Goal: Information Seeking & Learning: Understand process/instructions

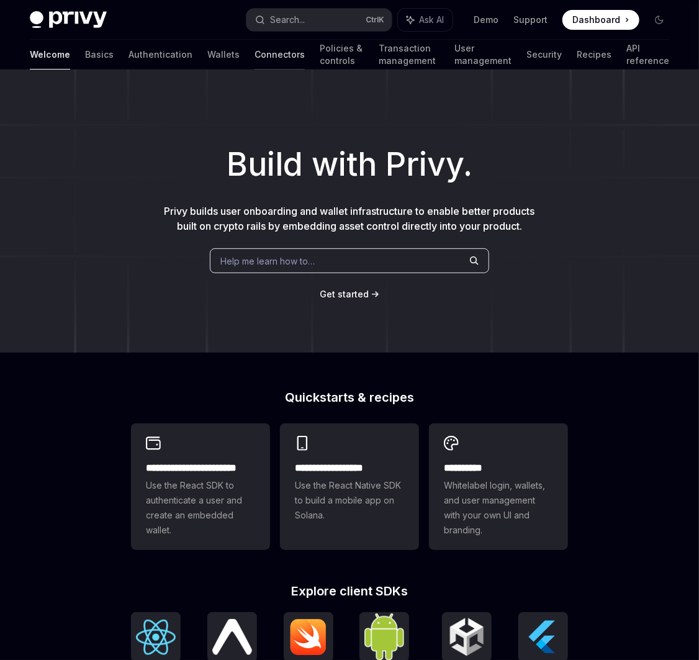
click at [255, 55] on link "Connectors" at bounding box center [280, 55] width 50 height 30
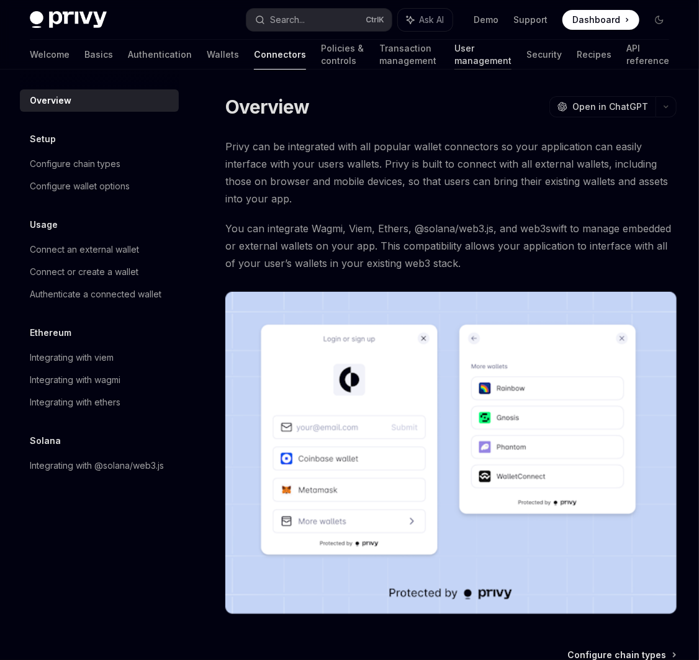
click at [459, 55] on link "User management" at bounding box center [482, 55] width 57 height 30
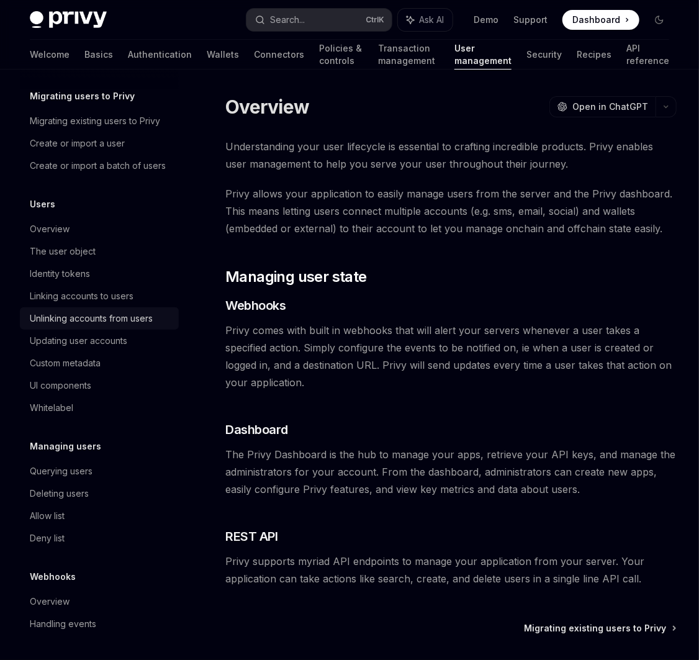
scroll to position [57, 0]
click at [96, 345] on div "Updating user accounts" at bounding box center [78, 340] width 97 height 15
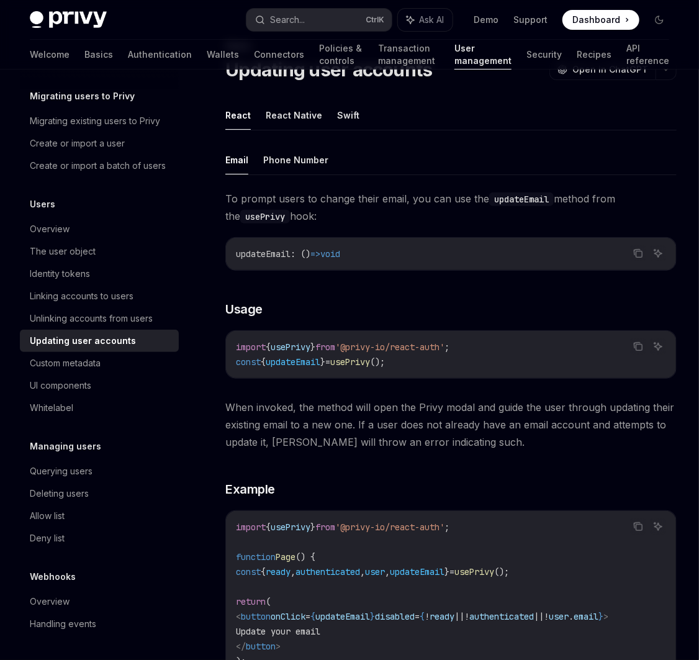
scroll to position [112, 0]
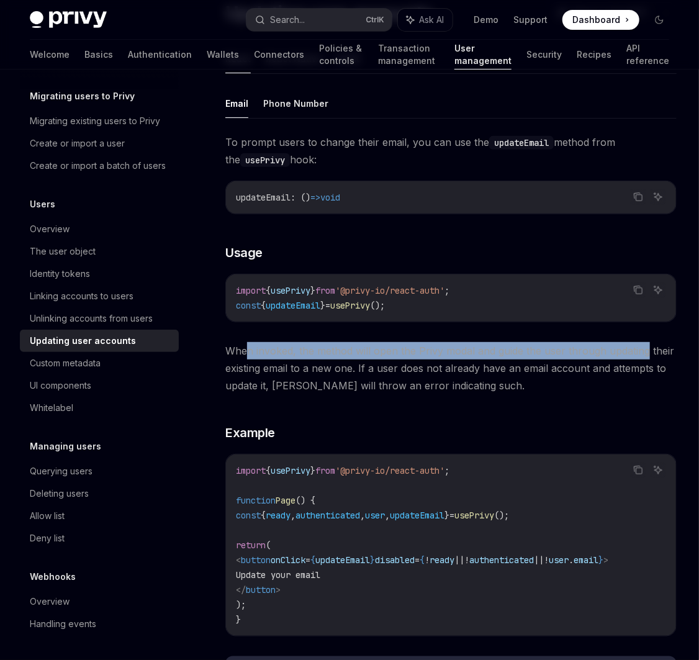
drag, startPoint x: 248, startPoint y: 347, endPoint x: 643, endPoint y: 346, distance: 394.8
click at [643, 346] on span "When invoked, the method will open the Privy modal and guide the user through u…" at bounding box center [450, 368] width 451 height 52
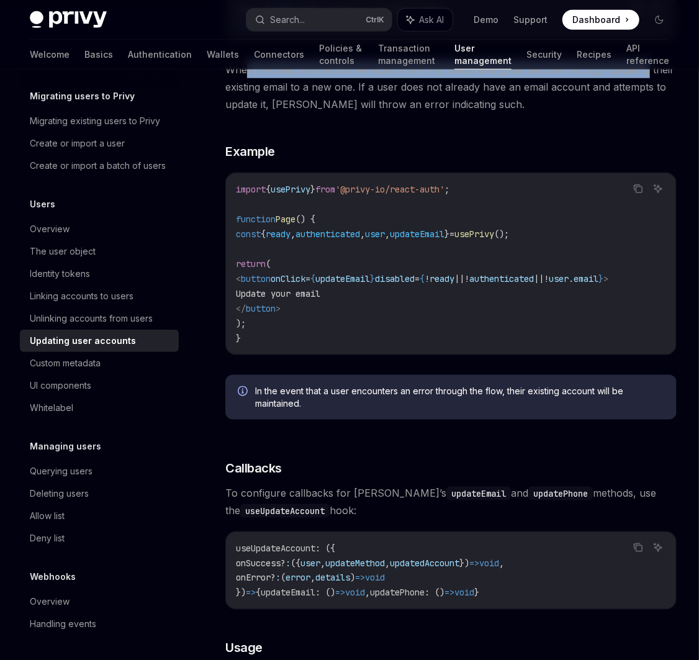
scroll to position [395, 0]
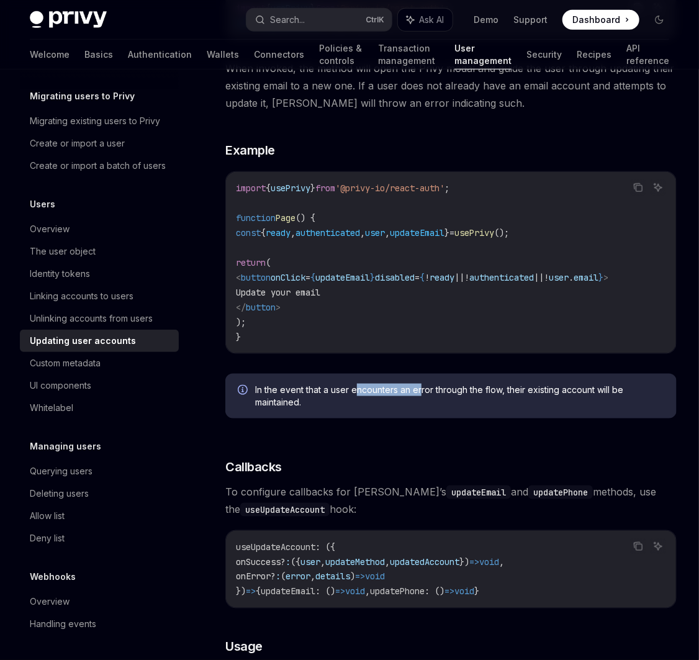
drag, startPoint x: 370, startPoint y: 397, endPoint x: 422, endPoint y: 397, distance: 52.1
click at [422, 397] on span "In the event that a user encounters an error through the flow, their existing a…" at bounding box center [459, 396] width 409 height 25
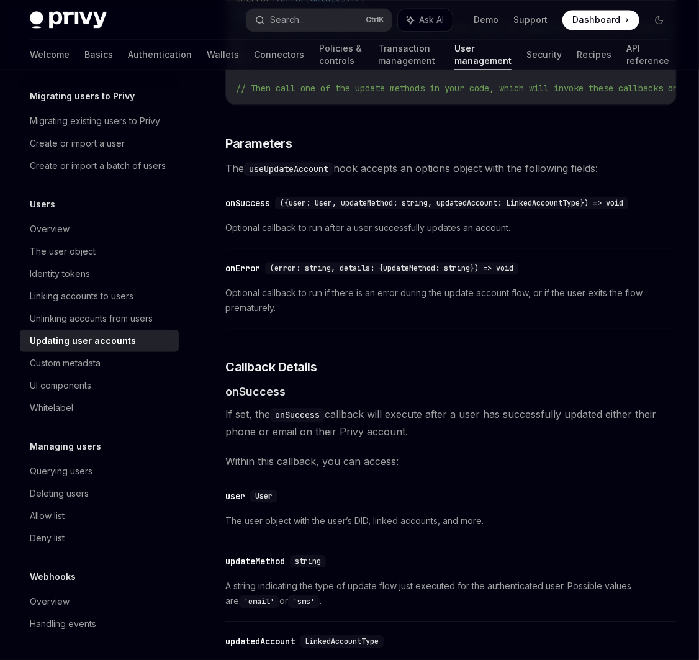
scroll to position [1242, 0]
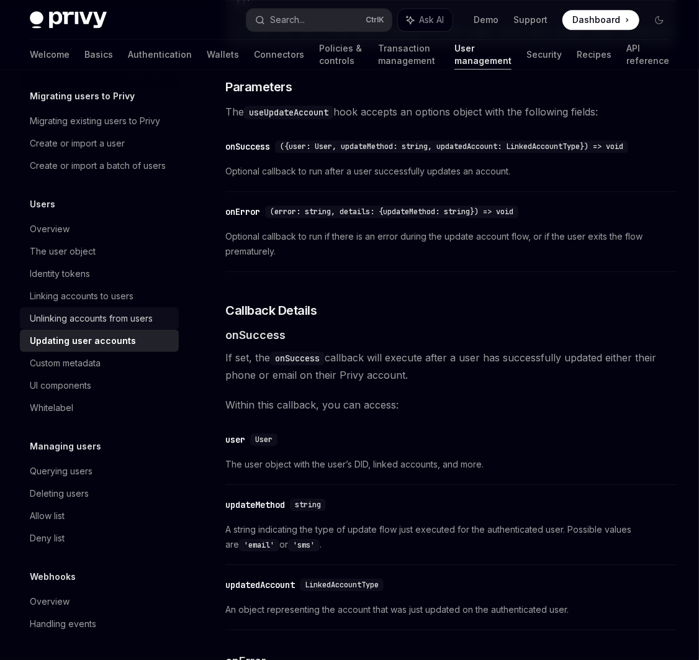
click at [74, 322] on div "Unlinking accounts from users" at bounding box center [91, 318] width 123 height 15
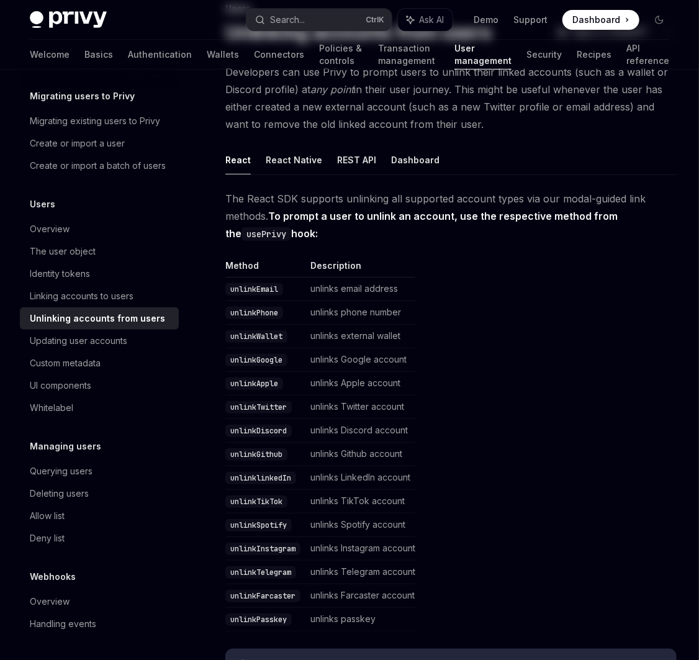
scroll to position [112, 0]
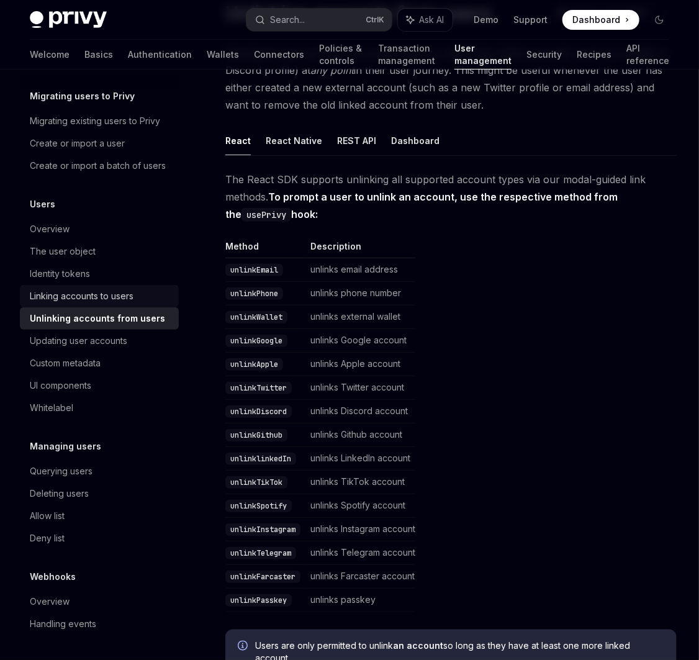
click at [99, 299] on div "Linking accounts to users" at bounding box center [82, 296] width 104 height 15
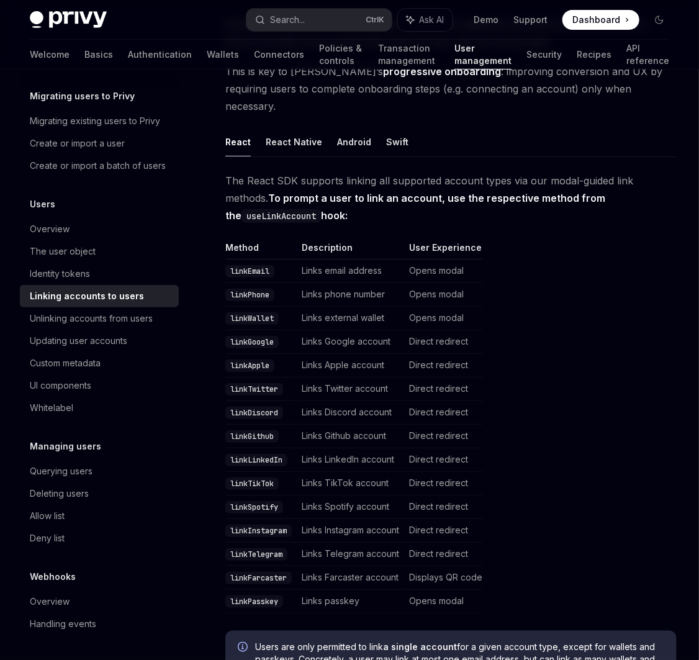
scroll to position [169, 0]
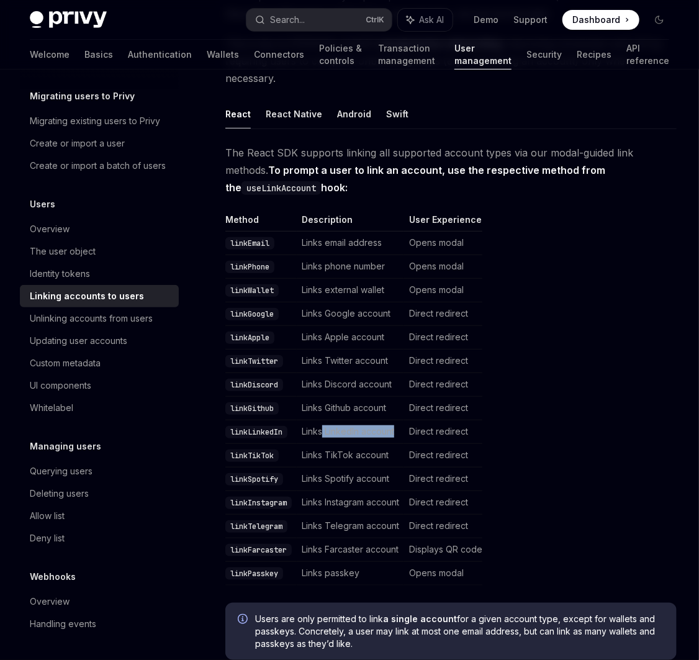
drag, startPoint x: 340, startPoint y: 412, endPoint x: 401, endPoint y: 414, distance: 61.5
click at [399, 420] on td "Links LinkedIn account" at bounding box center [350, 432] width 107 height 24
drag, startPoint x: 484, startPoint y: 414, endPoint x: 409, endPoint y: 415, distance: 75.1
click at [409, 420] on td "Direct redirect" at bounding box center [443, 432] width 78 height 24
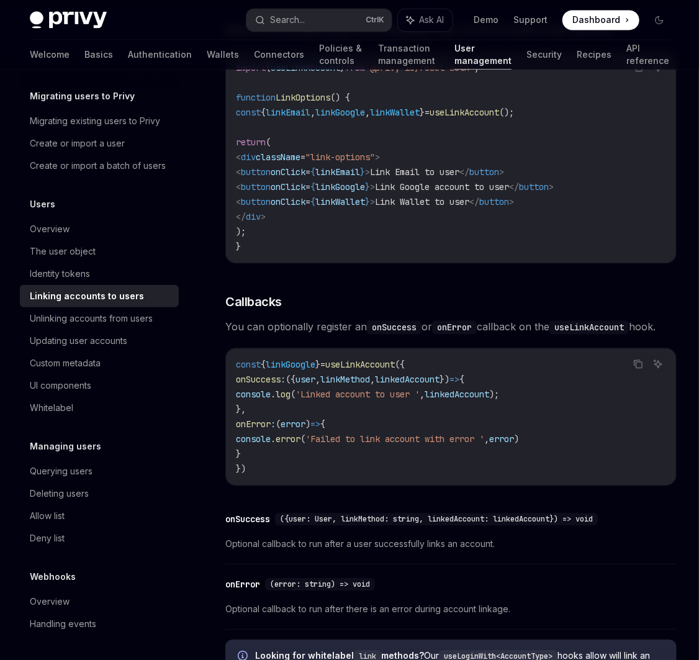
scroll to position [1129, 0]
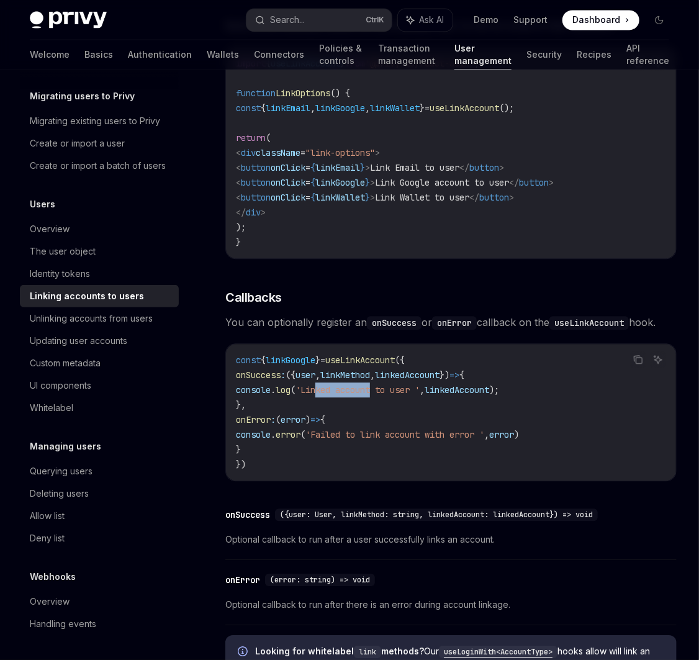
drag, startPoint x: 359, startPoint y: 368, endPoint x: 418, endPoint y: 373, distance: 59.2
click at [418, 384] on span "'Linked account to user '" at bounding box center [358, 389] width 124 height 11
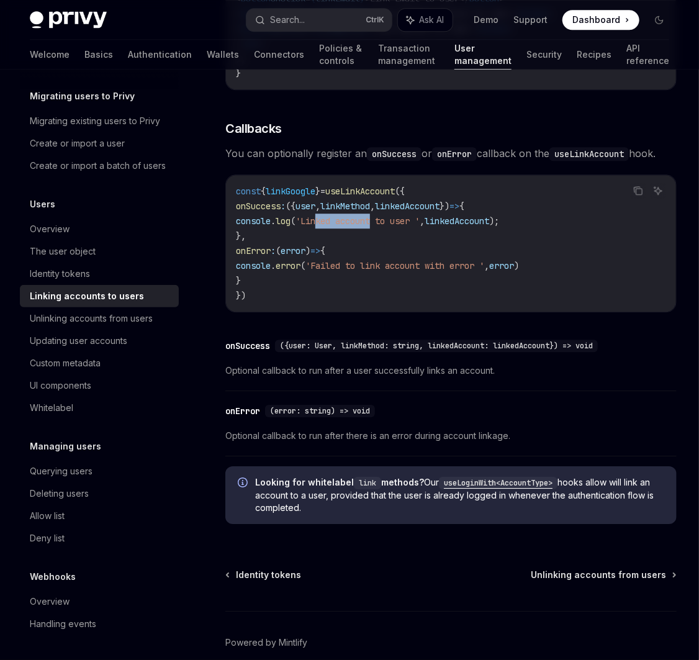
scroll to position [1335, 0]
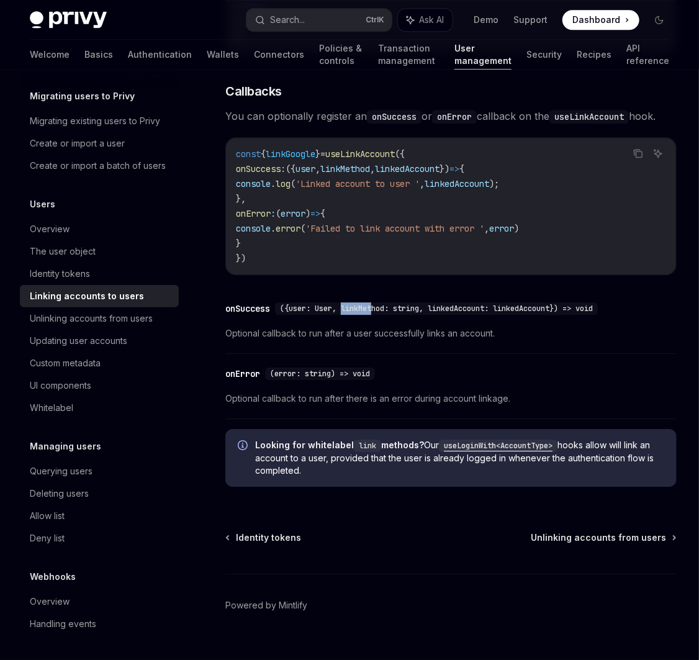
drag, startPoint x: 343, startPoint y: 289, endPoint x: 374, endPoint y: 292, distance: 30.6
click at [374, 302] on div "({user: User, linkMethod: string, linkedAccount: linkedAccount}) => void" at bounding box center [436, 308] width 323 height 12
drag, startPoint x: 440, startPoint y: 293, endPoint x: 487, endPoint y: 292, distance: 47.2
click at [487, 302] on div "({user: User, linkMethod: string, linkedAccount: linkedAccount}) => void" at bounding box center [436, 308] width 323 height 12
drag, startPoint x: 505, startPoint y: 291, endPoint x: 536, endPoint y: 291, distance: 31.0
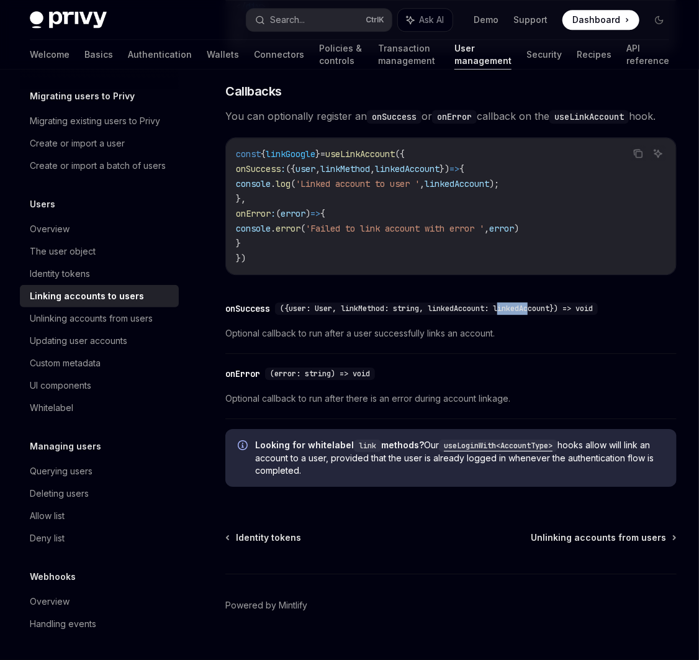
click at [536, 304] on span "({user: User, linkMethod: string, linkedAccount: linkedAccount}) => void" at bounding box center [436, 309] width 313 height 10
drag, startPoint x: 273, startPoint y: 427, endPoint x: 329, endPoint y: 425, distance: 55.9
click at [315, 440] on strong "Looking for whitelabel link methods?" at bounding box center [339, 445] width 169 height 11
drag, startPoint x: 398, startPoint y: 427, endPoint x: 425, endPoint y: 428, distance: 27.3
click at [425, 439] on span "Looking for whitelabel link methods? Our useLoginWith<AccountType> hooks allow …" at bounding box center [459, 458] width 409 height 38
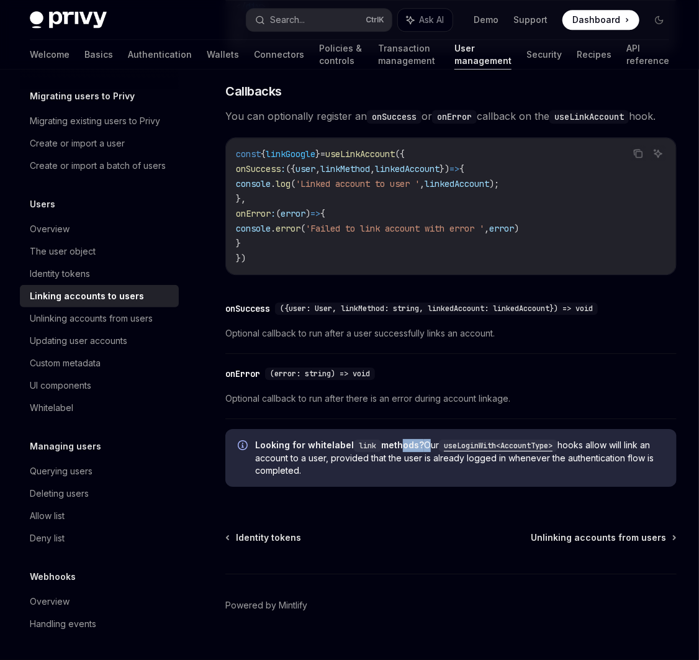
click at [501, 440] on code "useLoginWith<AccountType>" at bounding box center [498, 446] width 119 height 12
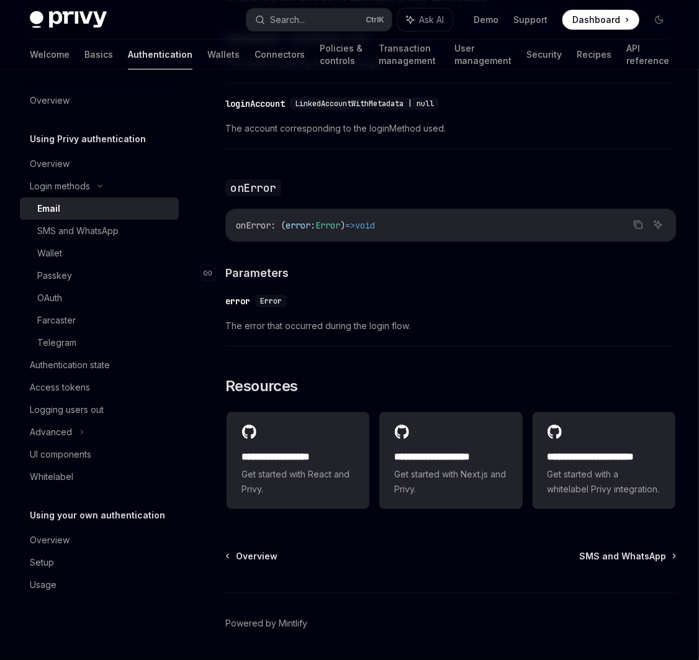
scroll to position [2314, 0]
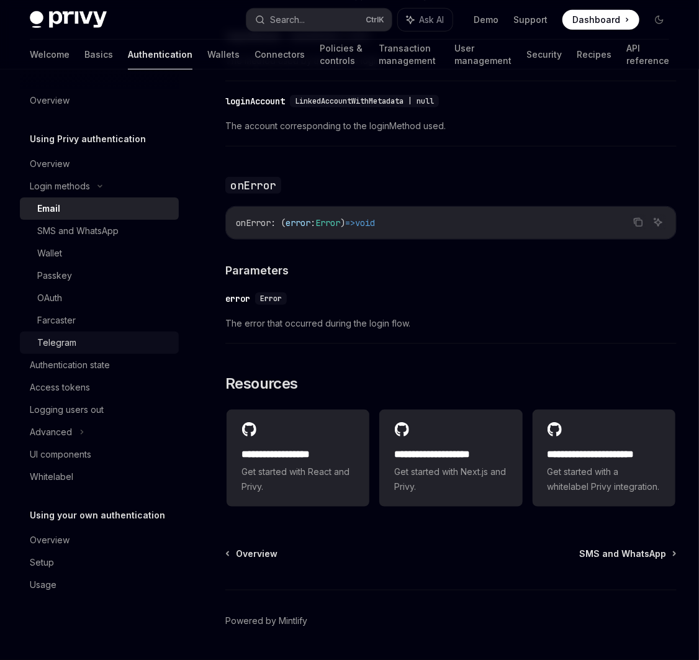
click at [73, 343] on div "Telegram" at bounding box center [56, 342] width 39 height 15
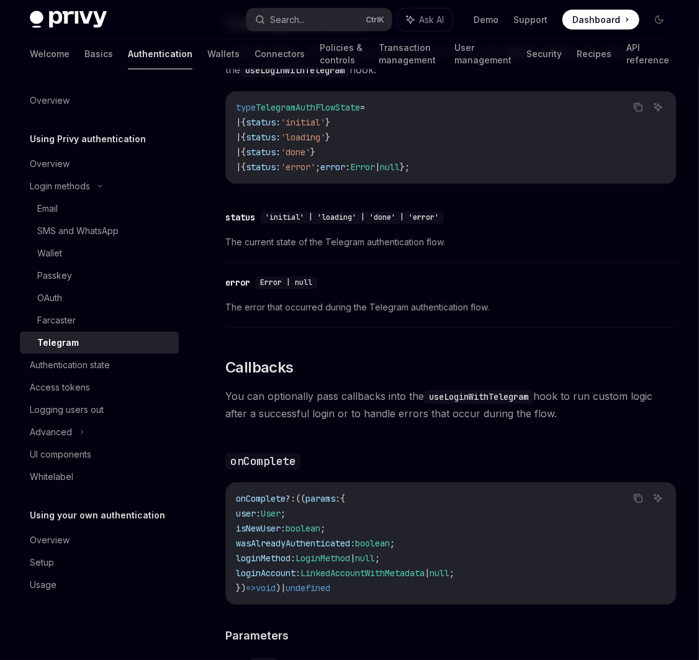
scroll to position [959, 0]
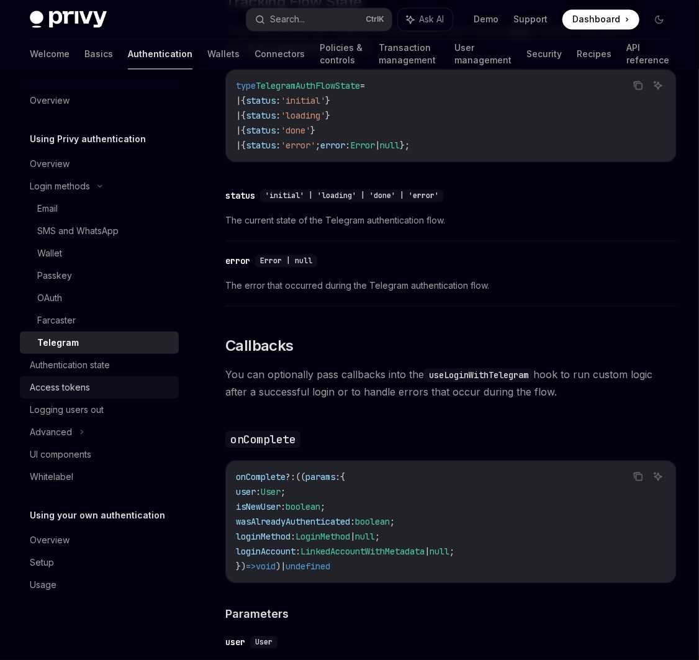
click at [91, 390] on div "Access tokens" at bounding box center [101, 387] width 142 height 15
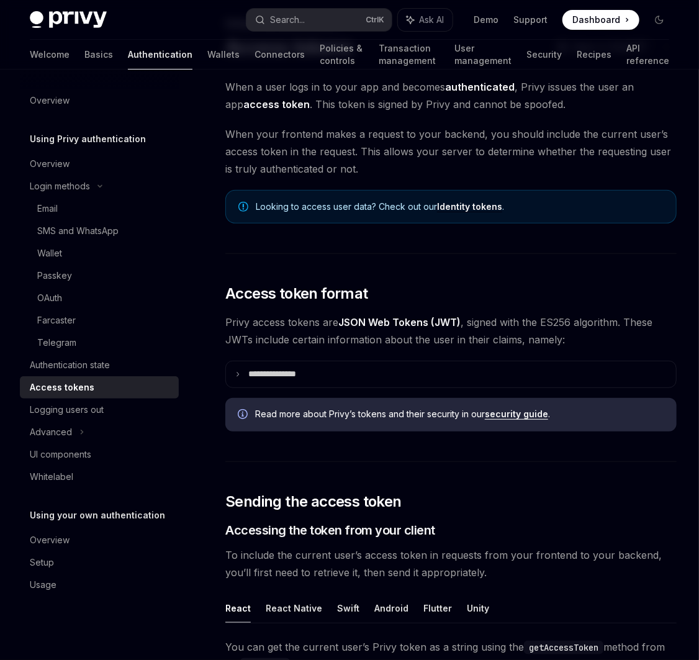
scroll to position [112, 0]
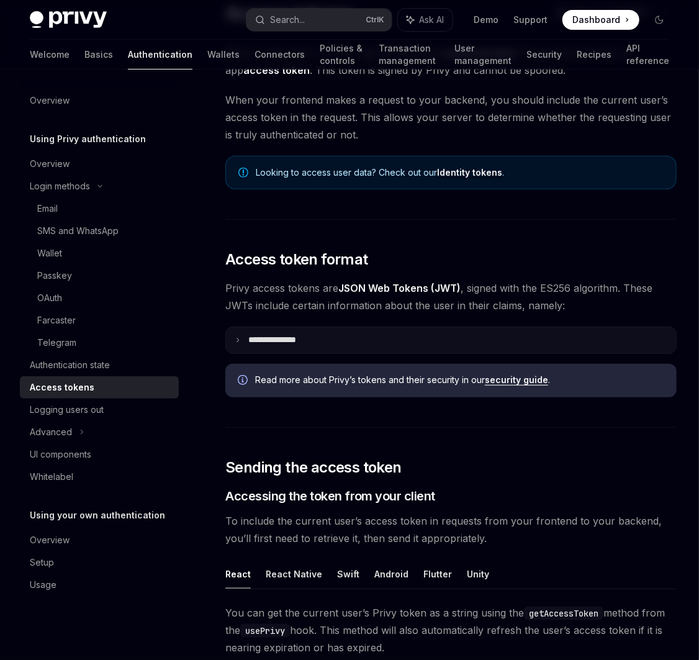
click at [232, 339] on summary "**********" at bounding box center [451, 340] width 450 height 26
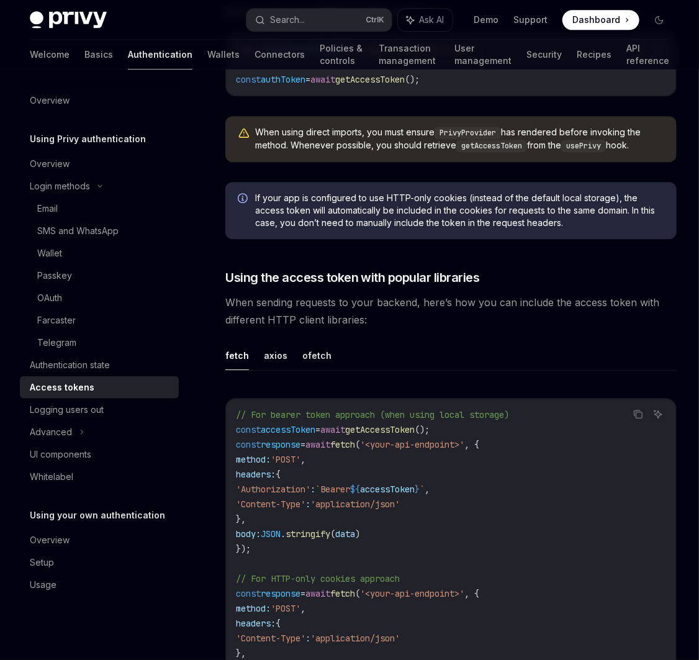
scroll to position [1297, 0]
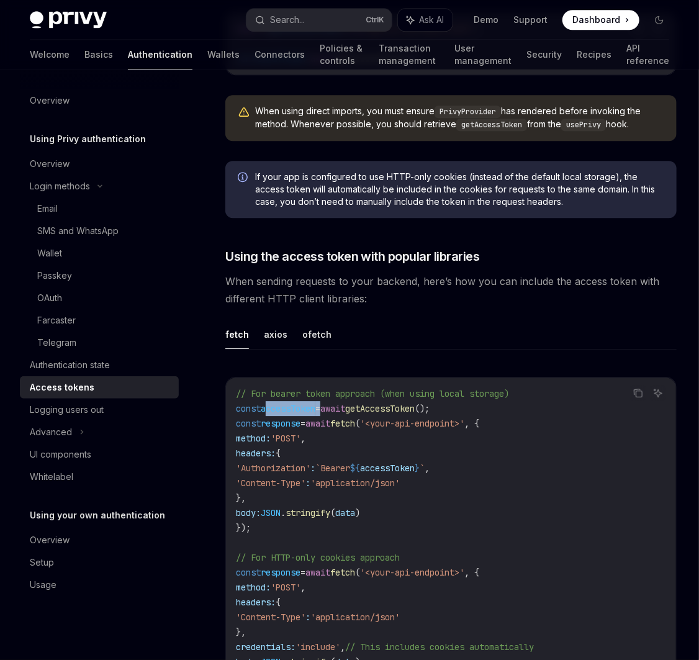
drag, startPoint x: 268, startPoint y: 407, endPoint x: 340, endPoint y: 403, distance: 72.1
click at [329, 404] on span "const accessToken = await getAccessToken ();" at bounding box center [333, 408] width 194 height 11
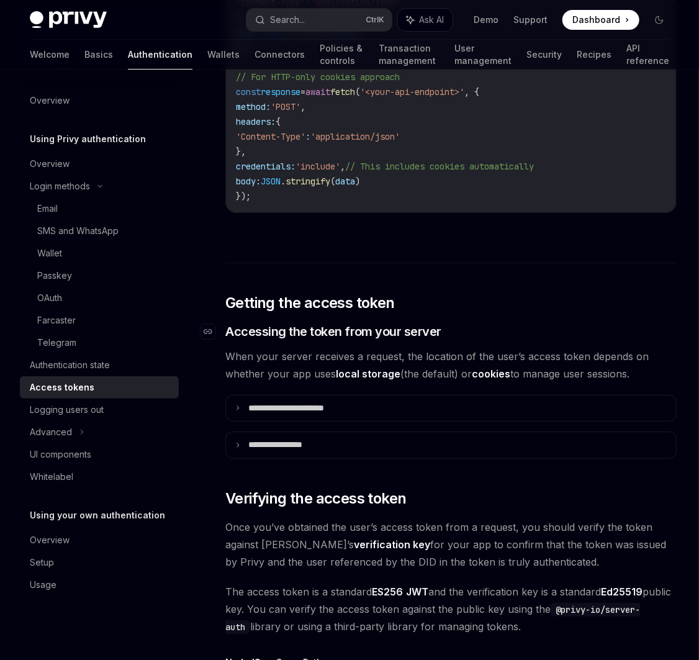
scroll to position [1806, 0]
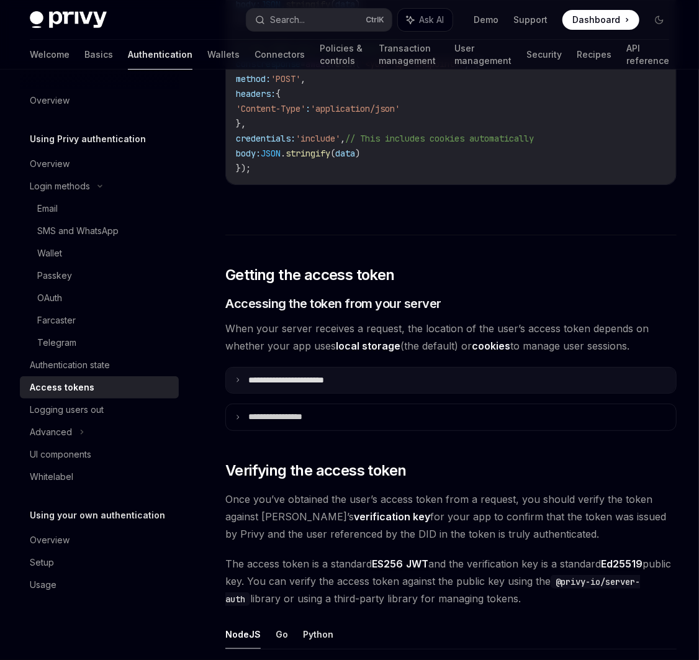
click at [240, 377] on icon at bounding box center [238, 380] width 6 height 6
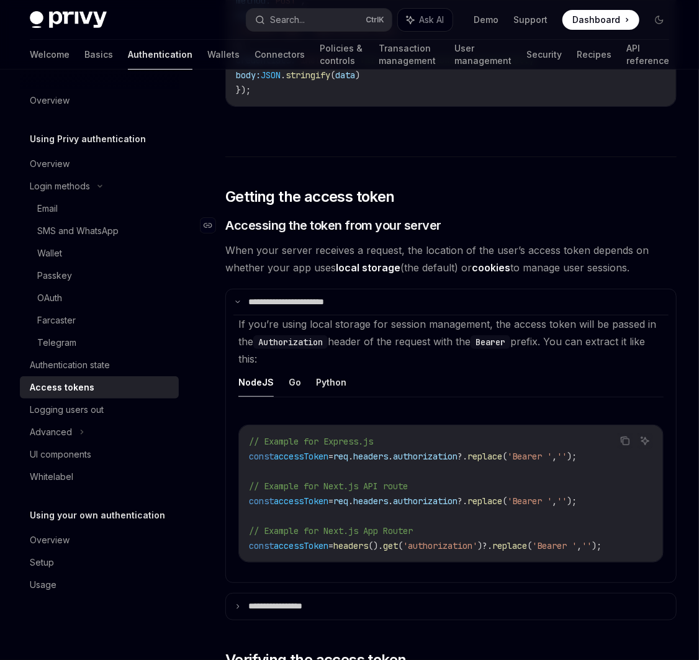
scroll to position [1918, 0]
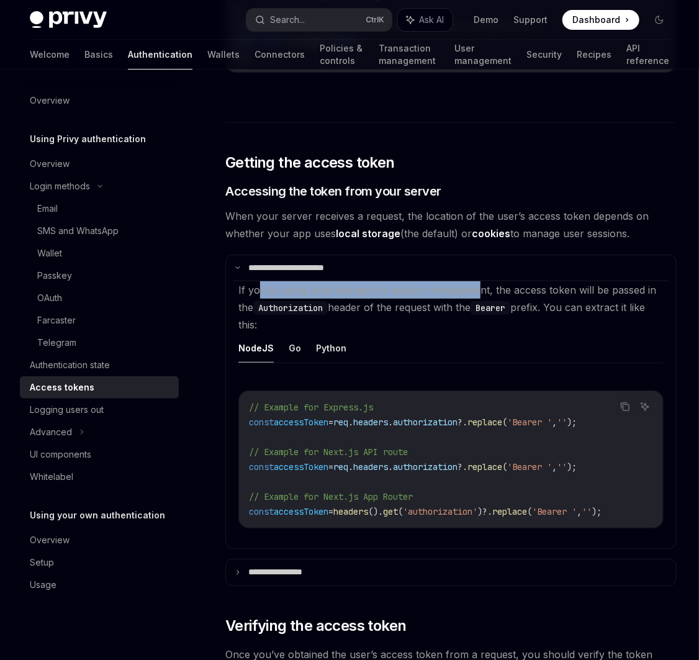
drag, startPoint x: 261, startPoint y: 287, endPoint x: 484, endPoint y: 289, distance: 223.5
click at [476, 289] on span "If you’re using local storage for session management, the access token will be …" at bounding box center [447, 307] width 418 height 47
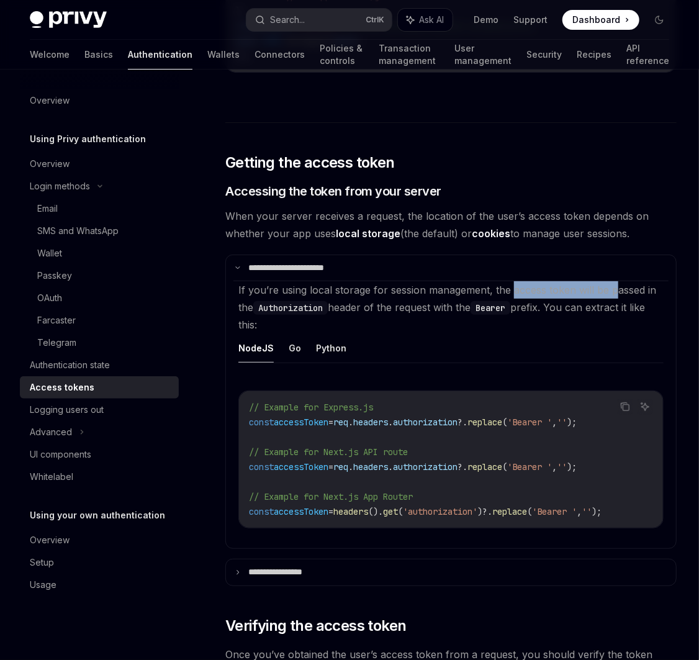
drag, startPoint x: 515, startPoint y: 288, endPoint x: 614, endPoint y: 291, distance: 98.8
click at [614, 291] on span "If you’re using local storage for session management, the access token will be …" at bounding box center [447, 307] width 418 height 47
drag, startPoint x: 390, startPoint y: 304, endPoint x: 468, endPoint y: 304, distance: 77.6
click at [468, 304] on span "If you’re using local storage for session management, the access token will be …" at bounding box center [447, 307] width 418 height 47
drag, startPoint x: 605, startPoint y: 304, endPoint x: 638, endPoint y: 305, distance: 32.9
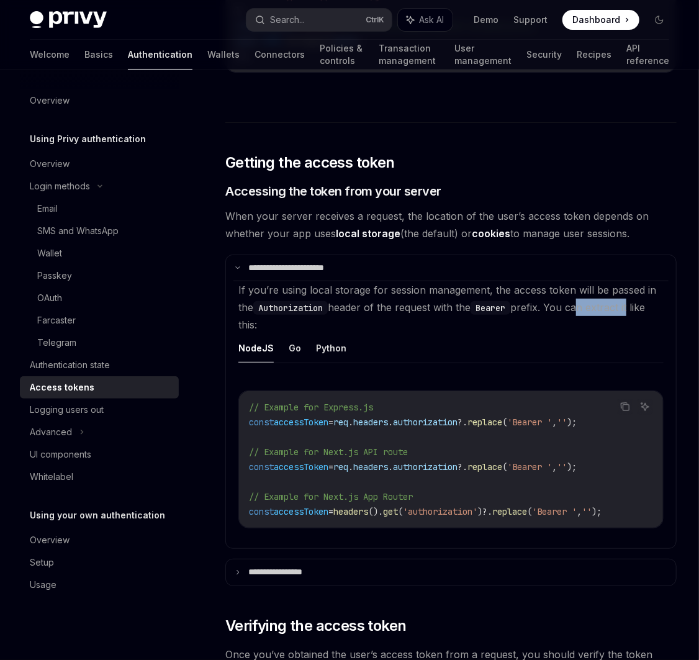
click at [638, 305] on span "If you’re using local storage for session management, the access token will be …" at bounding box center [447, 307] width 418 height 47
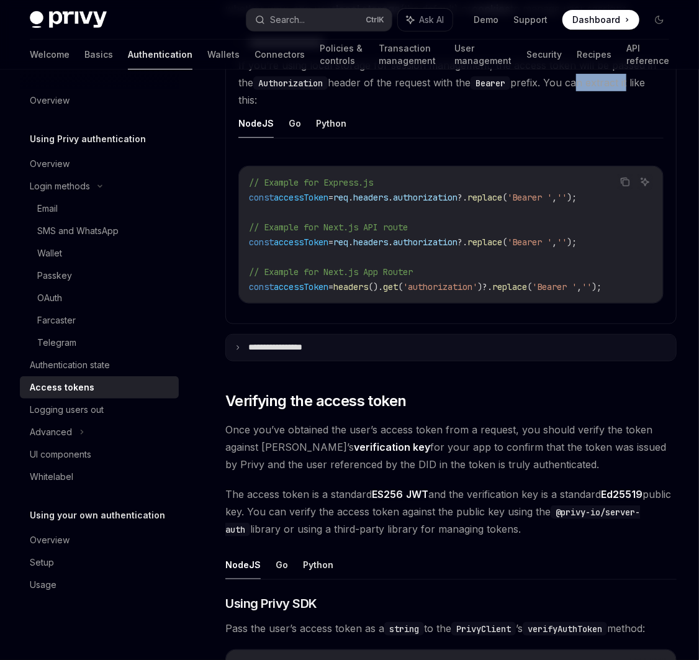
scroll to position [2144, 0]
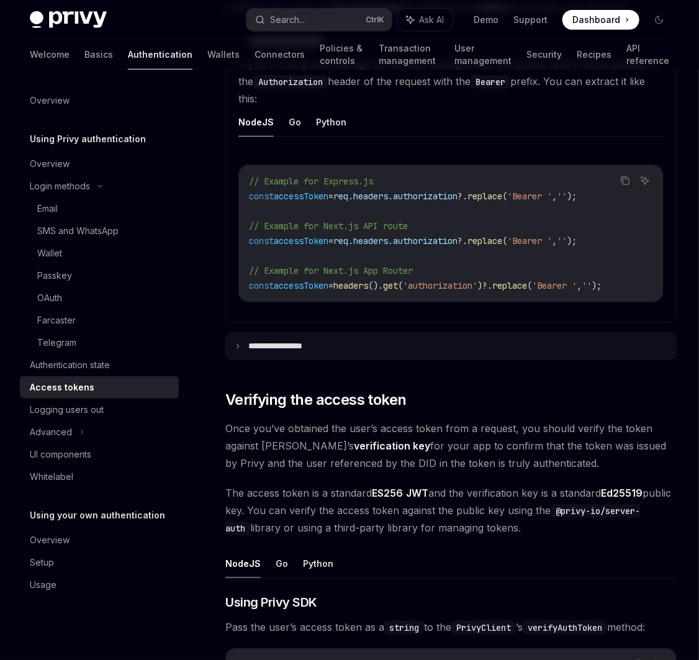
click at [240, 348] on icon at bounding box center [238, 346] width 6 height 6
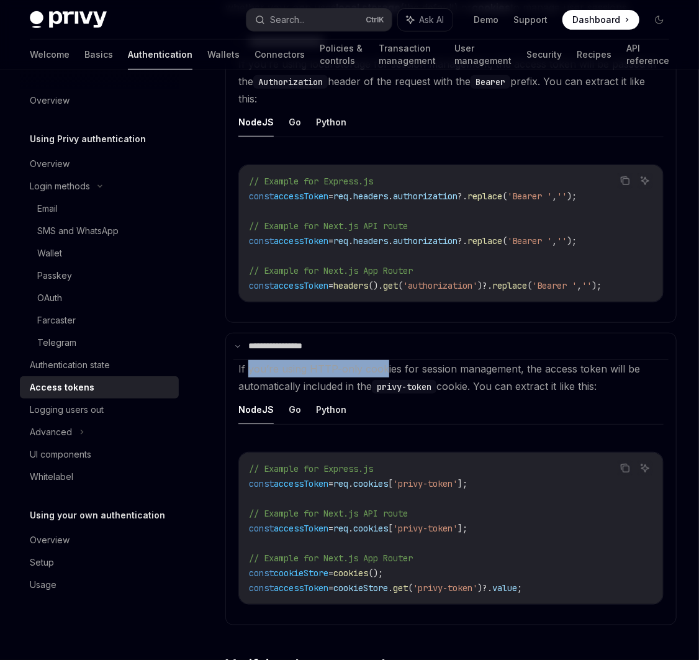
drag, startPoint x: 271, startPoint y: 371, endPoint x: 384, endPoint y: 370, distance: 113.0
click at [384, 370] on span "If you’re using HTTP-only cookies for session management, the access token will…" at bounding box center [439, 378] width 402 height 30
drag, startPoint x: 431, startPoint y: 368, endPoint x: 510, endPoint y: 369, distance: 78.9
click at [509, 369] on span "If you’re using HTTP-only cookies for session management, the access token will…" at bounding box center [439, 378] width 402 height 30
drag, startPoint x: 544, startPoint y: 367, endPoint x: 592, endPoint y: 368, distance: 47.8
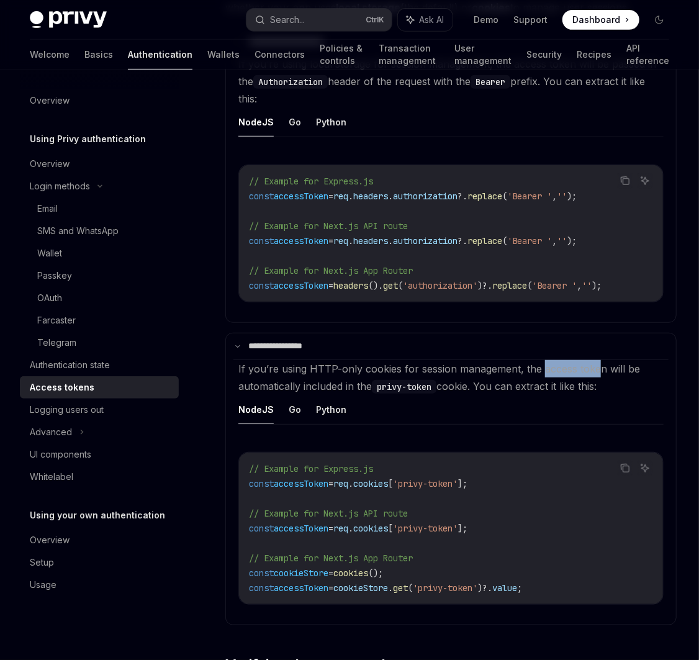
click at [592, 368] on span "If you’re using HTTP-only cookies for session management, the access token will…" at bounding box center [439, 378] width 402 height 30
click at [608, 369] on span "If you’re using HTTP-only cookies for session management, the access token will…" at bounding box center [439, 378] width 402 height 30
drag, startPoint x: 314, startPoint y: 387, endPoint x: 376, endPoint y: 387, distance: 62.7
click at [376, 387] on span "If you’re using HTTP-only cookies for session management, the access token will…" at bounding box center [439, 378] width 402 height 30
drag, startPoint x: 388, startPoint y: 387, endPoint x: 441, endPoint y: 385, distance: 53.4
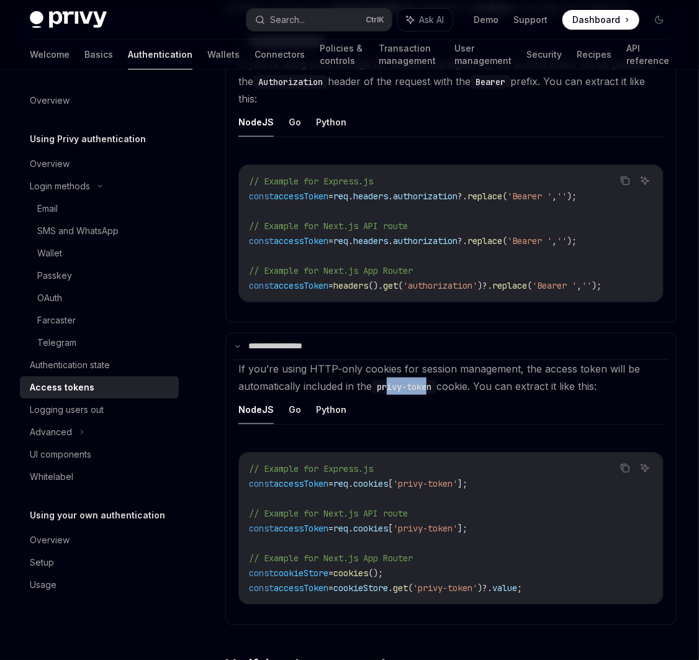
click at [435, 386] on code "privy-token" at bounding box center [404, 387] width 65 height 14
drag, startPoint x: 454, startPoint y: 385, endPoint x: 465, endPoint y: 385, distance: 10.6
click at [465, 385] on span "If you’re using HTTP-only cookies for session management, the access token will…" at bounding box center [439, 378] width 402 height 30
drag, startPoint x: 499, startPoint y: 385, endPoint x: 591, endPoint y: 385, distance: 91.9
click at [591, 385] on span "If you’re using HTTP-only cookies for session management, the access token will…" at bounding box center [439, 378] width 402 height 30
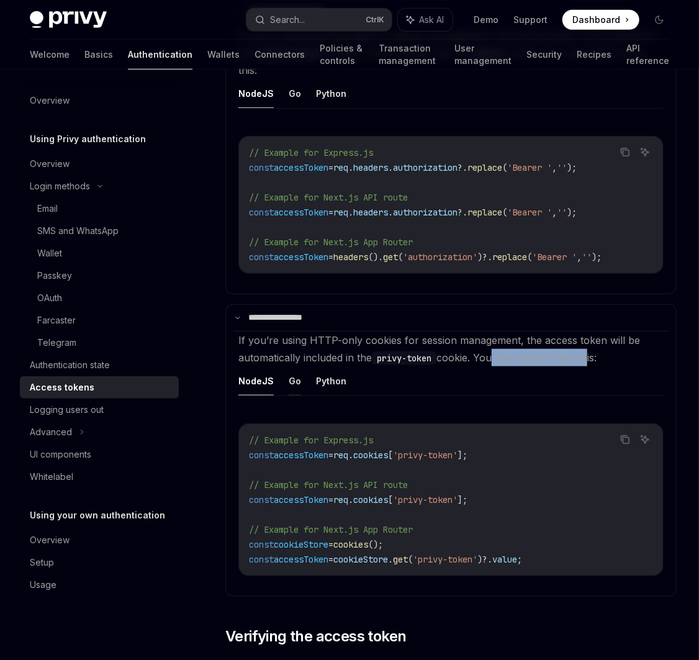
scroll to position [2201, 0]
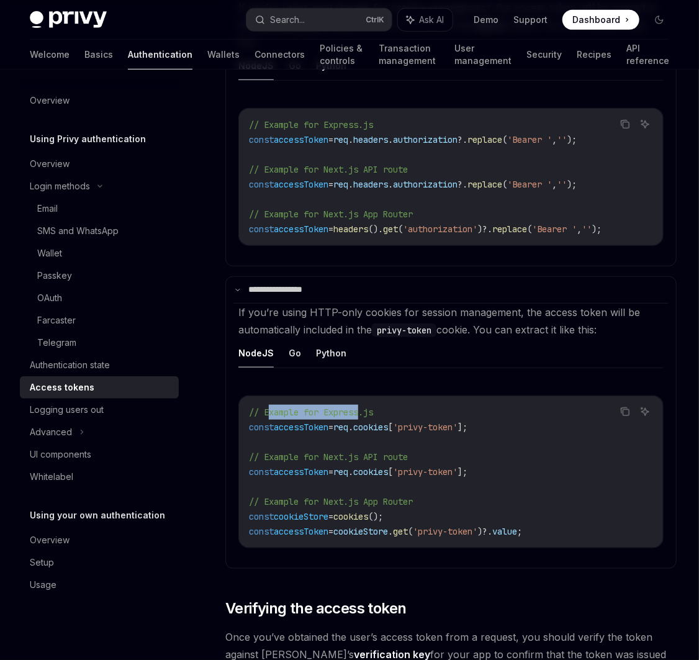
drag, startPoint x: 289, startPoint y: 410, endPoint x: 365, endPoint y: 410, distance: 75.7
click at [365, 410] on span "// Example for Express.js" at bounding box center [311, 412] width 124 height 11
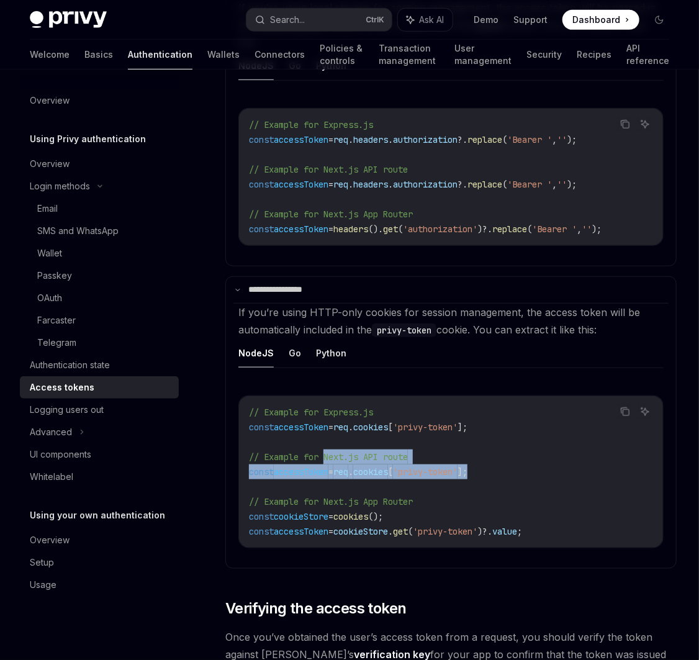
drag, startPoint x: 503, startPoint y: 469, endPoint x: 329, endPoint y: 463, distance: 173.9
click at [329, 463] on code "// Example for Express.js const accessToken = req . cookies [ 'privy-token' ]; …" at bounding box center [451, 472] width 404 height 134
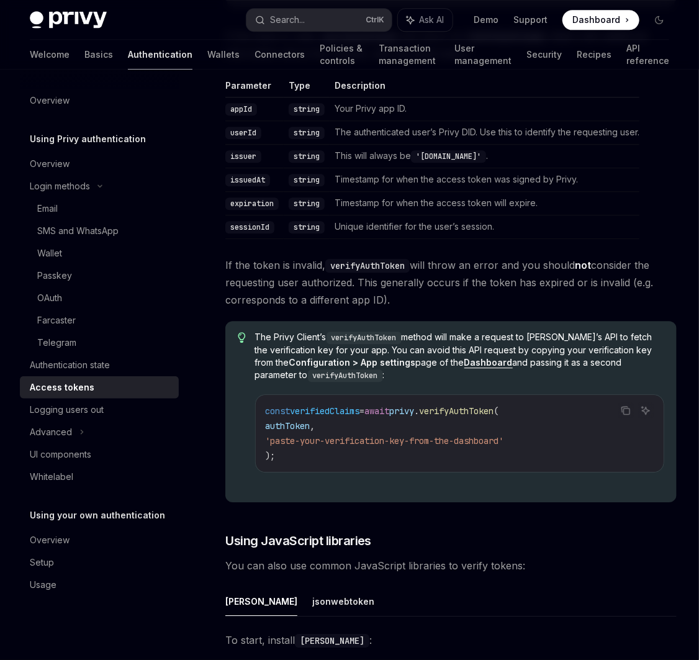
scroll to position [3160, 0]
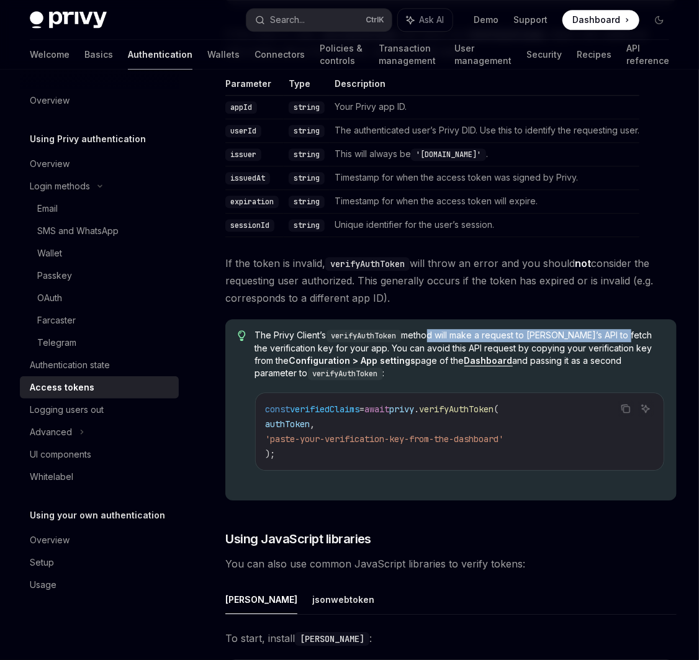
drag, startPoint x: 430, startPoint y: 333, endPoint x: 620, endPoint y: 336, distance: 189.4
click at [620, 336] on span "The Privy Client’s verifyAuthToken method will make a request to [PERSON_NAME]’…" at bounding box center [459, 354] width 409 height 51
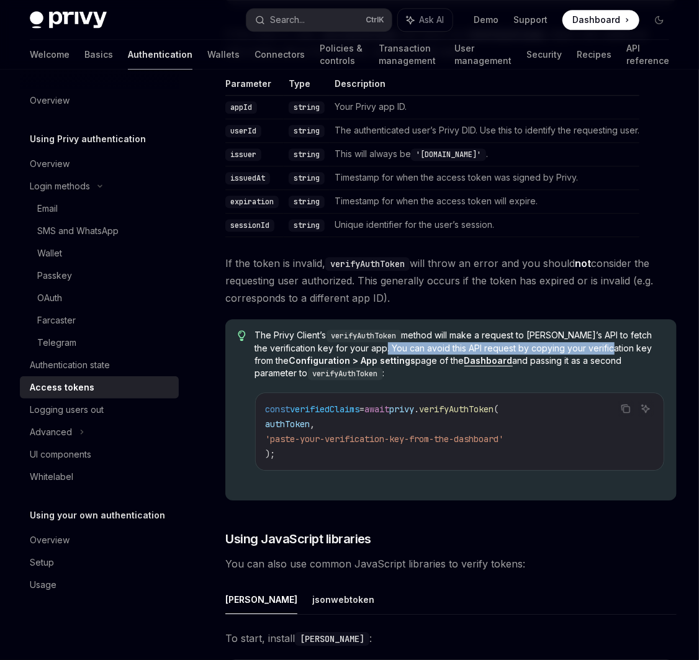
drag, startPoint x: 415, startPoint y: 343, endPoint x: 626, endPoint y: 347, distance: 211.1
click at [626, 347] on span "The Privy Client’s verifyAuthToken method will make a request to [PERSON_NAME]’…" at bounding box center [459, 354] width 409 height 51
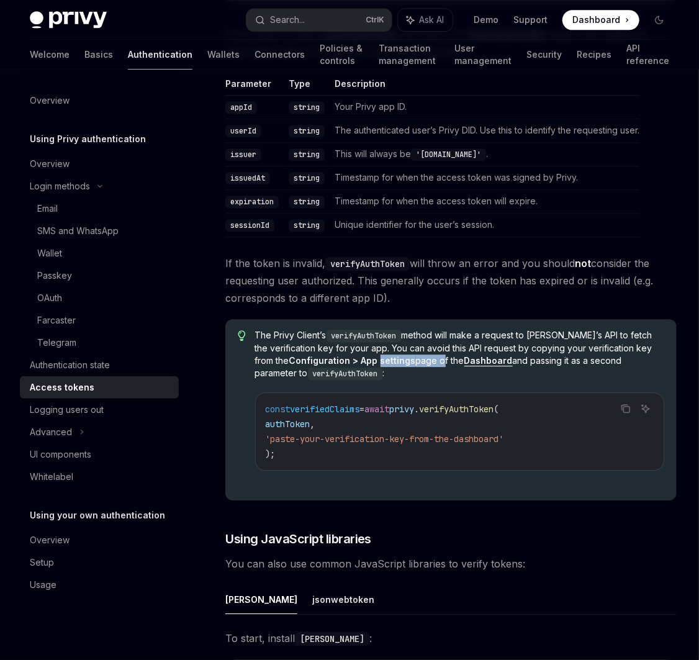
drag, startPoint x: 374, startPoint y: 356, endPoint x: 425, endPoint y: 356, distance: 50.9
click at [419, 356] on span "The Privy Client’s verifyAuthToken method will make a request to [PERSON_NAME]’…" at bounding box center [459, 354] width 409 height 51
drag, startPoint x: 555, startPoint y: 360, endPoint x: 635, endPoint y: 359, distance: 80.1
click at [627, 360] on span "The Privy Client’s verifyAuthToken method will make a request to [PERSON_NAME]’…" at bounding box center [459, 354] width 409 height 51
click at [650, 357] on span "The Privy Client’s verifyAuthToken method will make a request to [PERSON_NAME]’…" at bounding box center [459, 354] width 409 height 51
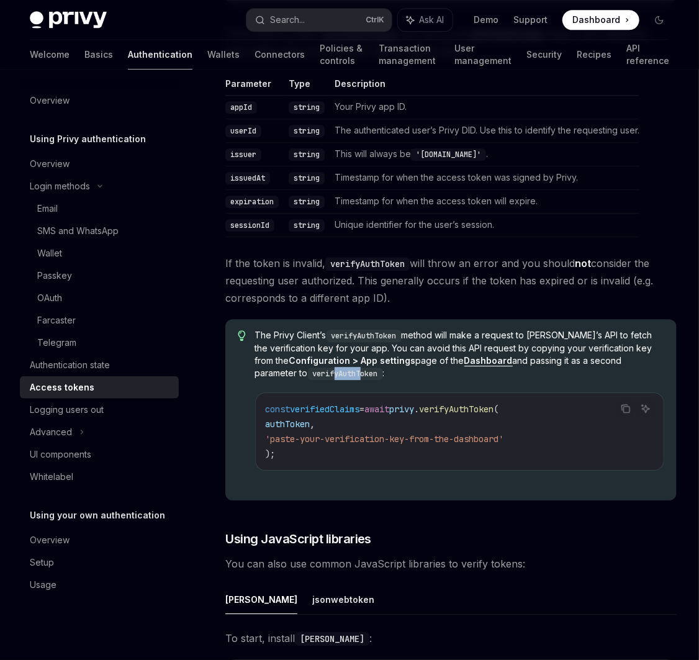
drag, startPoint x: 282, startPoint y: 371, endPoint x: 308, endPoint y: 372, distance: 25.5
click at [308, 372] on code "verifyAuthToken" at bounding box center [345, 374] width 75 height 12
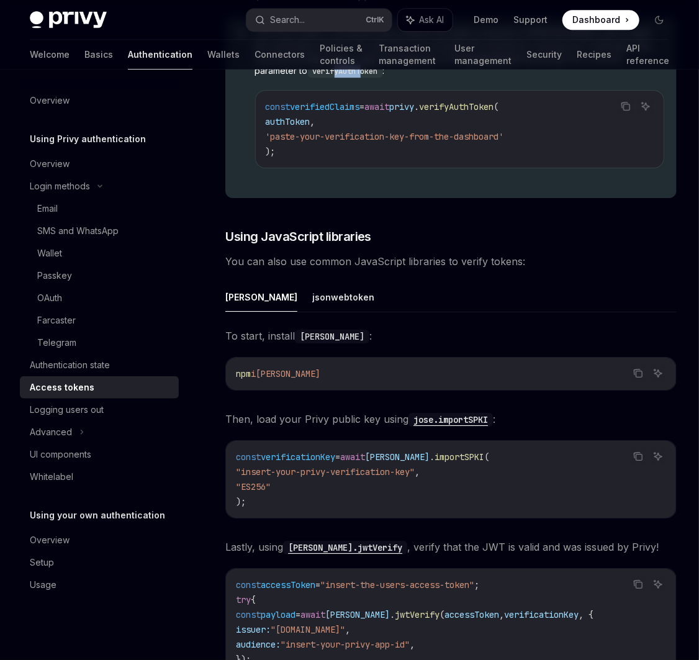
scroll to position [3499, 0]
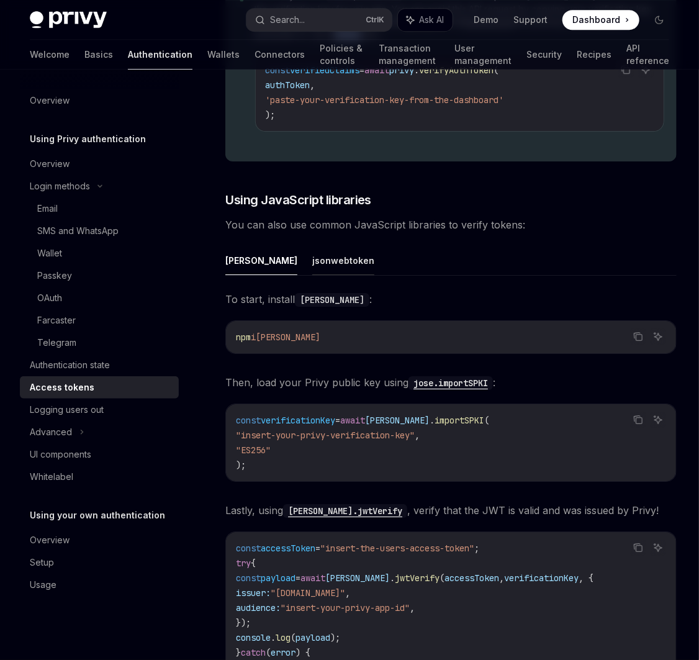
click at [312, 263] on button "jsonwebtoken" at bounding box center [343, 260] width 62 height 29
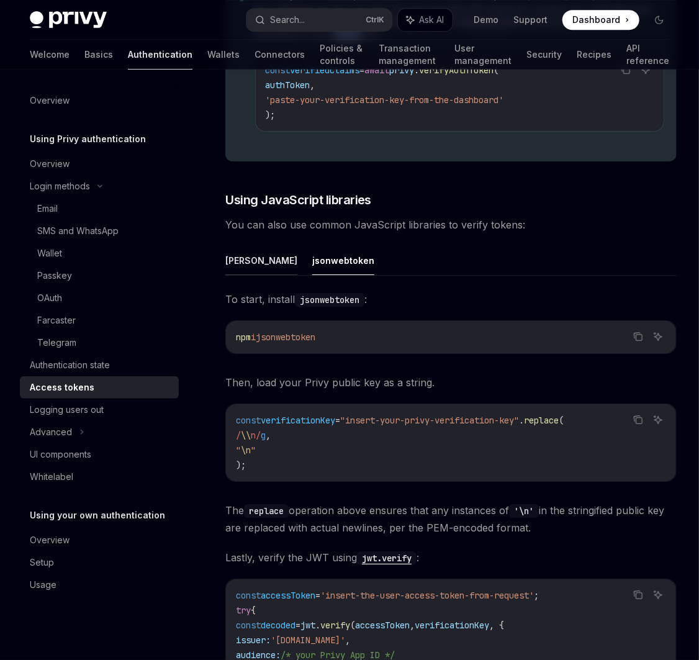
click at [234, 256] on button "[PERSON_NAME]" at bounding box center [261, 260] width 72 height 29
type textarea "*"
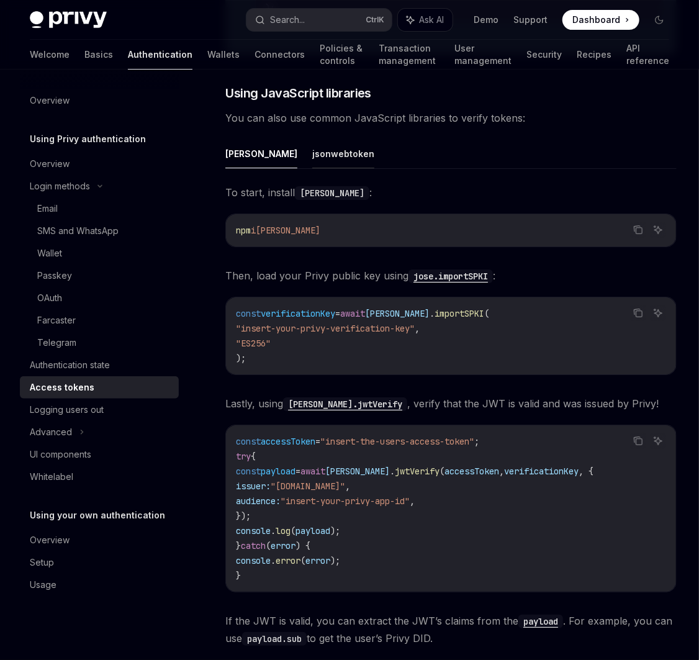
scroll to position [3612, 0]
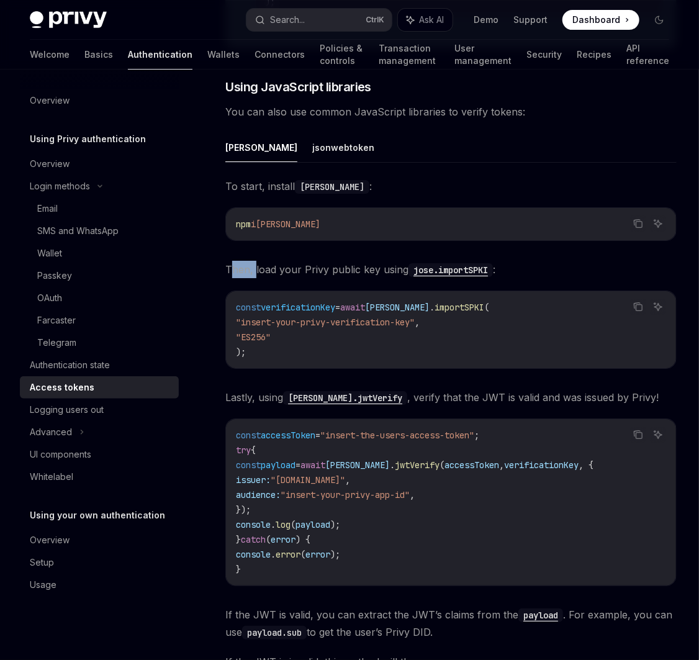
drag, startPoint x: 235, startPoint y: 268, endPoint x: 254, endPoint y: 269, distance: 19.3
click at [254, 269] on span "Then, load your Privy public key using [PERSON_NAME].importSPKI :" at bounding box center [450, 269] width 451 height 17
drag, startPoint x: 298, startPoint y: 267, endPoint x: 375, endPoint y: 267, distance: 77.0
click at [375, 267] on span "Then, load your Privy public key using [PERSON_NAME].importSPKI :" at bounding box center [450, 269] width 451 height 17
click at [391, 268] on span "Then, load your Privy public key using [PERSON_NAME].importSPKI :" at bounding box center [450, 269] width 451 height 17
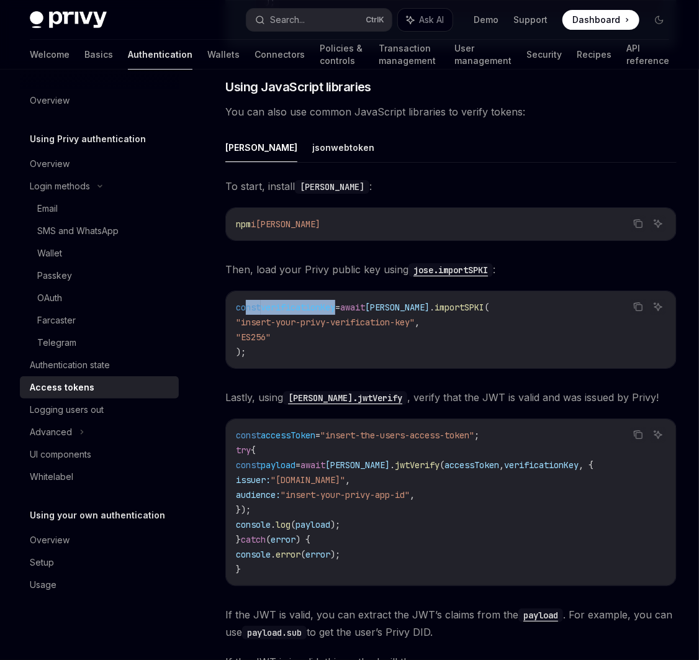
drag, startPoint x: 245, startPoint y: 308, endPoint x: 340, endPoint y: 305, distance: 95.0
click at [340, 305] on span "const verificationKey = await [PERSON_NAME] . importSPKI (" at bounding box center [362, 307] width 253 height 11
drag, startPoint x: 372, startPoint y: 304, endPoint x: 459, endPoint y: 303, distance: 86.9
click at [459, 303] on span "const verificationKey = await [PERSON_NAME] . importSPKI (" at bounding box center [362, 307] width 253 height 11
drag, startPoint x: 258, startPoint y: 322, endPoint x: 300, endPoint y: 322, distance: 41.6
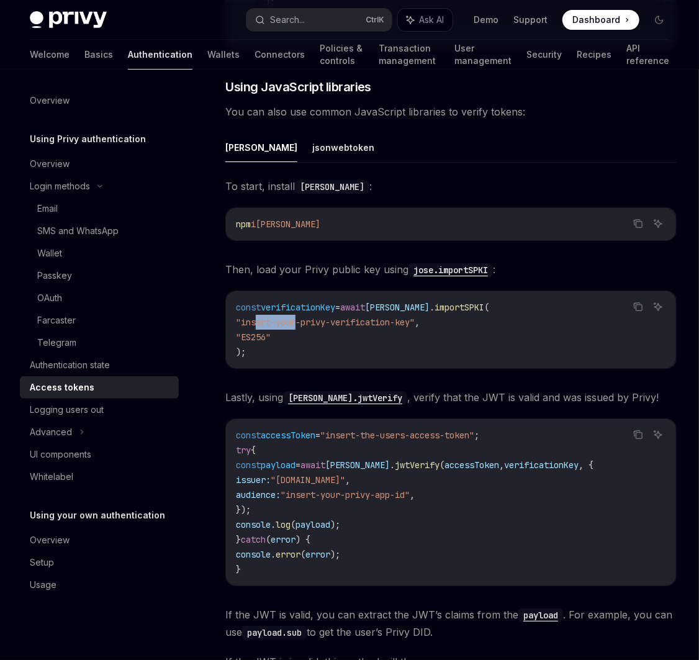
click at [300, 322] on span ""insert-your-privy-verification-key"" at bounding box center [325, 322] width 179 height 11
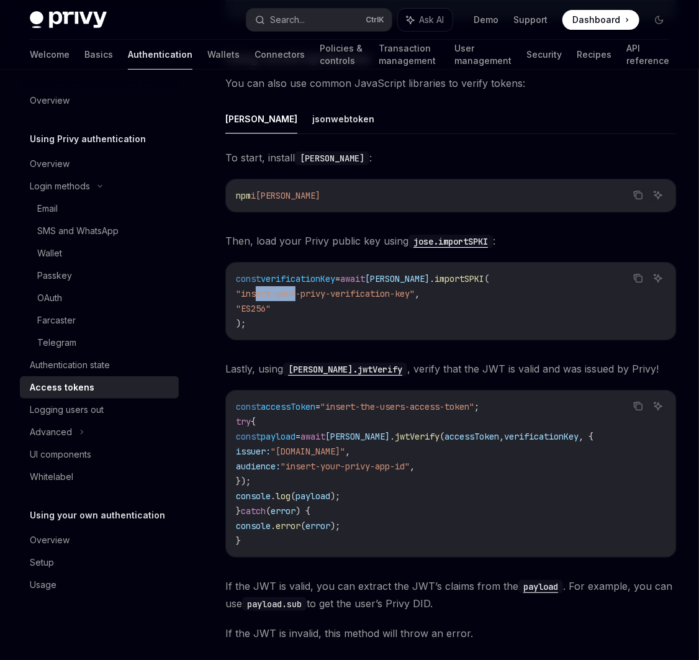
scroll to position [3668, 0]
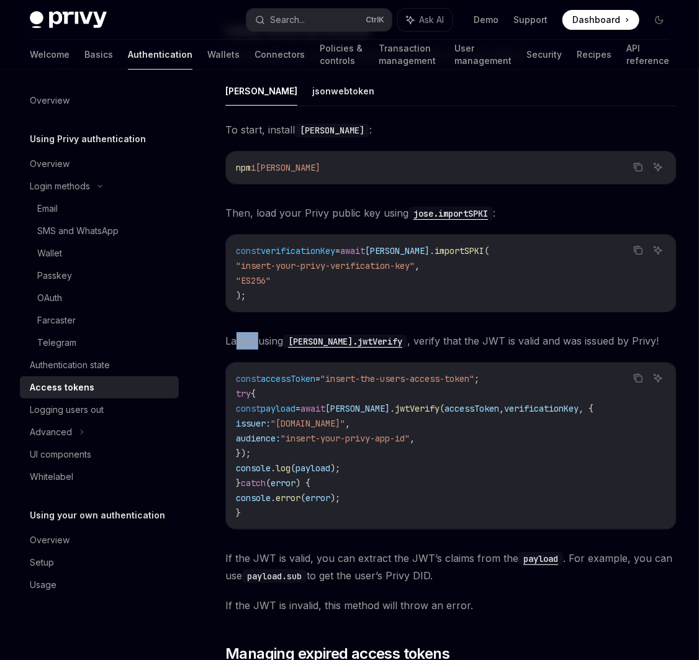
drag, startPoint x: 235, startPoint y: 340, endPoint x: 258, endPoint y: 339, distance: 23.0
click at [258, 339] on span "Lastly, using [PERSON_NAME].jwtVerify , verify that the JWT is valid and was is…" at bounding box center [450, 340] width 451 height 17
drag, startPoint x: 397, startPoint y: 338, endPoint x: 593, endPoint y: 336, distance: 196.2
click at [593, 336] on span "Lastly, using [PERSON_NAME].jwtVerify , verify that the JWT is valid and was is…" at bounding box center [450, 340] width 451 height 17
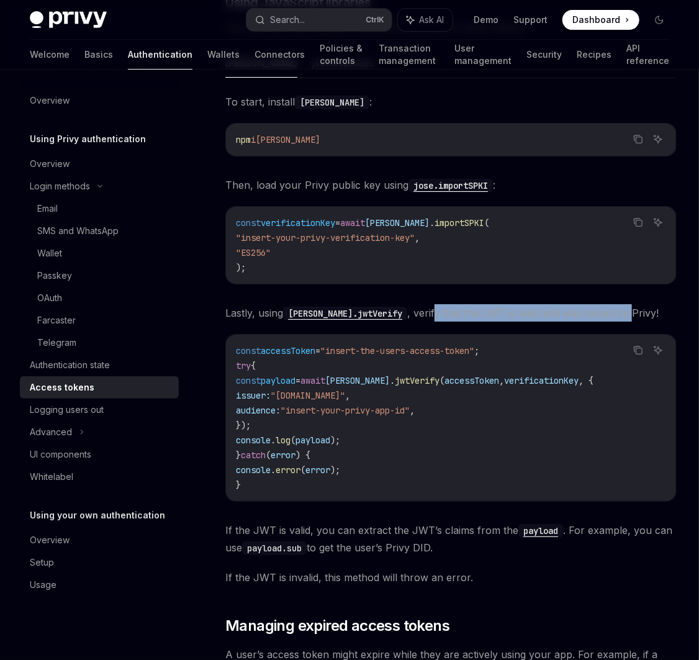
scroll to position [3725, 0]
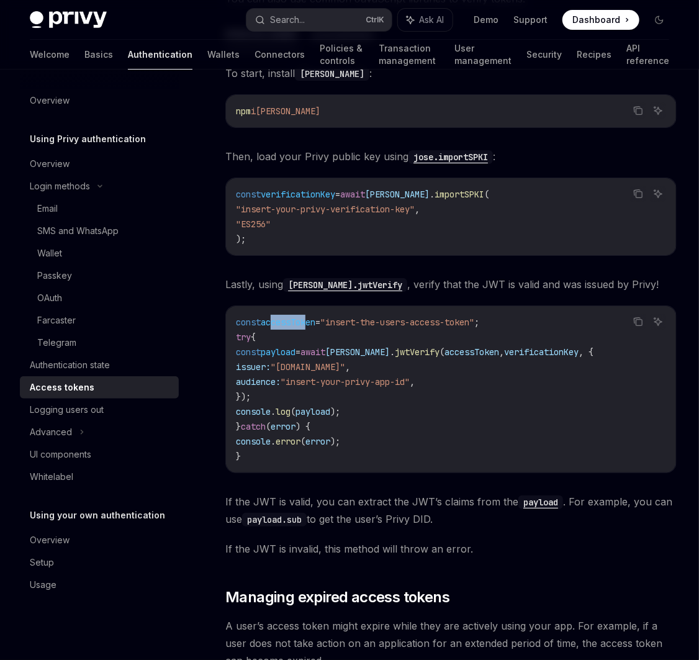
drag, startPoint x: 273, startPoint y: 322, endPoint x: 310, endPoint y: 321, distance: 36.6
click at [310, 321] on span "accessToken" at bounding box center [288, 322] width 55 height 11
drag, startPoint x: 350, startPoint y: 320, endPoint x: 492, endPoint y: 322, distance: 142.2
click at [474, 322] on span ""insert-the-users-access-token"" at bounding box center [397, 322] width 154 height 11
drag, startPoint x: 282, startPoint y: 351, endPoint x: 336, endPoint y: 351, distance: 54.0
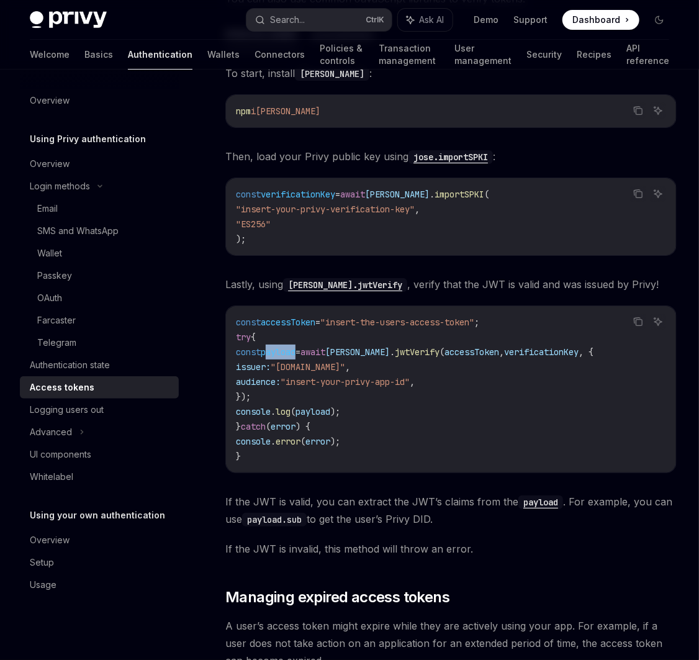
click at [296, 351] on span "payload" at bounding box center [278, 351] width 35 height 11
drag, startPoint x: 446, startPoint y: 356, endPoint x: 489, endPoint y: 356, distance: 42.8
click at [489, 356] on code "const accessToken = "insert-the-users-access-token" ; try { const payload = awa…" at bounding box center [451, 389] width 430 height 149
drag, startPoint x: 524, startPoint y: 354, endPoint x: 533, endPoint y: 354, distance: 8.7
click at [525, 354] on code "const accessToken = "insert-the-users-access-token" ; try { const payload = awa…" at bounding box center [451, 389] width 430 height 149
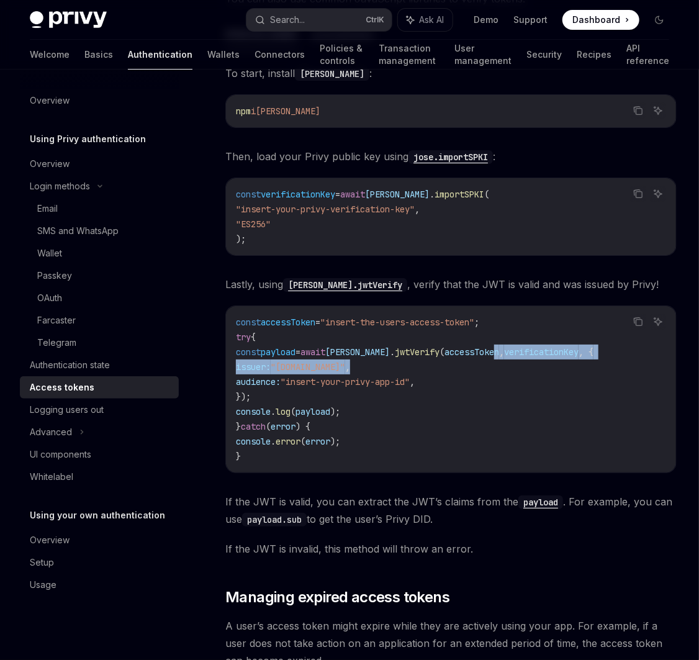
click at [574, 348] on span "verificationKey" at bounding box center [541, 351] width 74 height 11
drag, startPoint x: 263, startPoint y: 364, endPoint x: 338, endPoint y: 363, distance: 75.1
click at [338, 363] on span "issuer: "[DOMAIN_NAME]" ," at bounding box center [293, 366] width 114 height 11
drag, startPoint x: 256, startPoint y: 380, endPoint x: 284, endPoint y: 380, distance: 27.3
click at [281, 380] on span "audience:" at bounding box center [258, 381] width 45 height 11
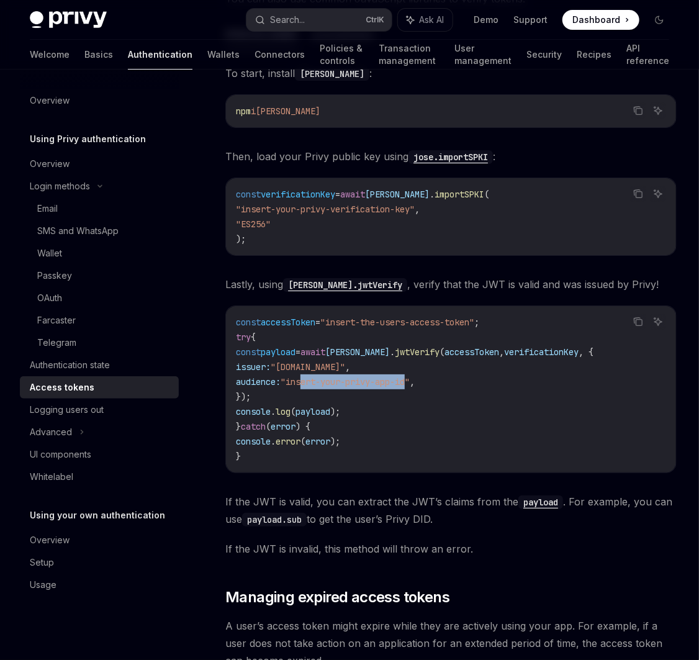
drag, startPoint x: 333, startPoint y: 379, endPoint x: 433, endPoint y: 378, distance: 100.6
click at [410, 378] on span ""insert-your-privy-app-id"" at bounding box center [345, 381] width 129 height 11
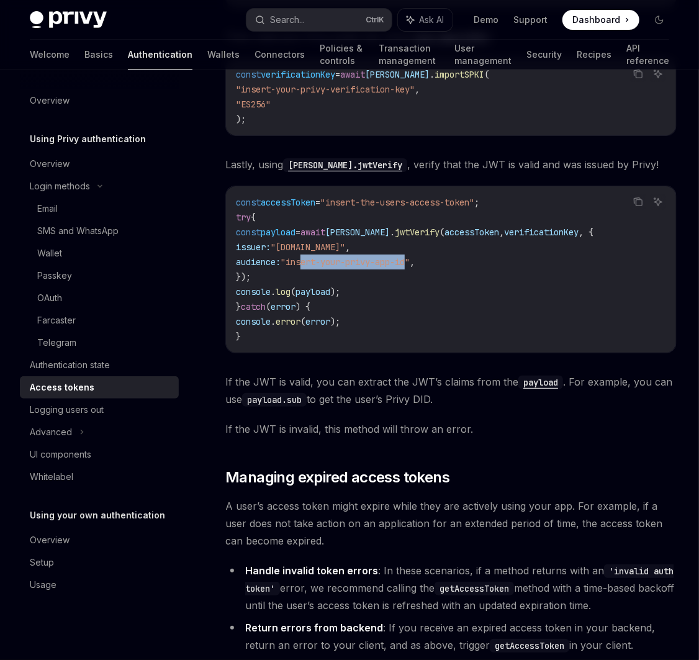
scroll to position [3894, 0]
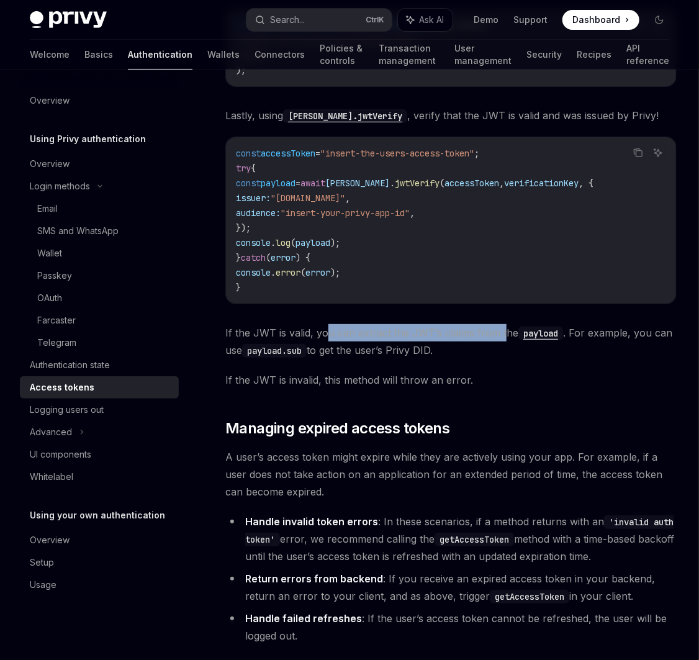
drag, startPoint x: 327, startPoint y: 333, endPoint x: 510, endPoint y: 333, distance: 183.8
click at [502, 333] on span "If the JWT is valid, you can extract the JWT’s claims from the payload . For ex…" at bounding box center [450, 341] width 451 height 35
drag, startPoint x: 338, startPoint y: 351, endPoint x: 415, endPoint y: 351, distance: 76.4
click at [415, 351] on span "If the JWT is valid, you can extract the JWT’s claims from the payload . For ex…" at bounding box center [450, 341] width 451 height 35
drag, startPoint x: 440, startPoint y: 351, endPoint x: 415, endPoint y: 352, distance: 24.2
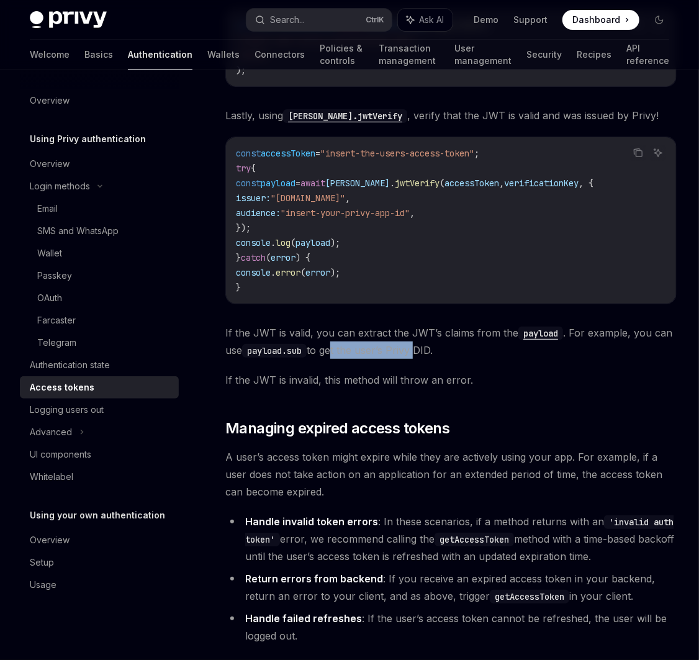
click at [415, 352] on span "If the JWT is valid, you can extract the JWT’s claims from the payload . For ex…" at bounding box center [450, 341] width 451 height 35
drag, startPoint x: 230, startPoint y: 379, endPoint x: 352, endPoint y: 377, distance: 122.3
click at [325, 377] on span "If the JWT is invalid, this method will throw an error." at bounding box center [450, 379] width 451 height 17
drag, startPoint x: 381, startPoint y: 377, endPoint x: 450, endPoint y: 377, distance: 69.5
click at [450, 377] on span "If the JWT is invalid, this method will throw an error." at bounding box center [450, 379] width 451 height 17
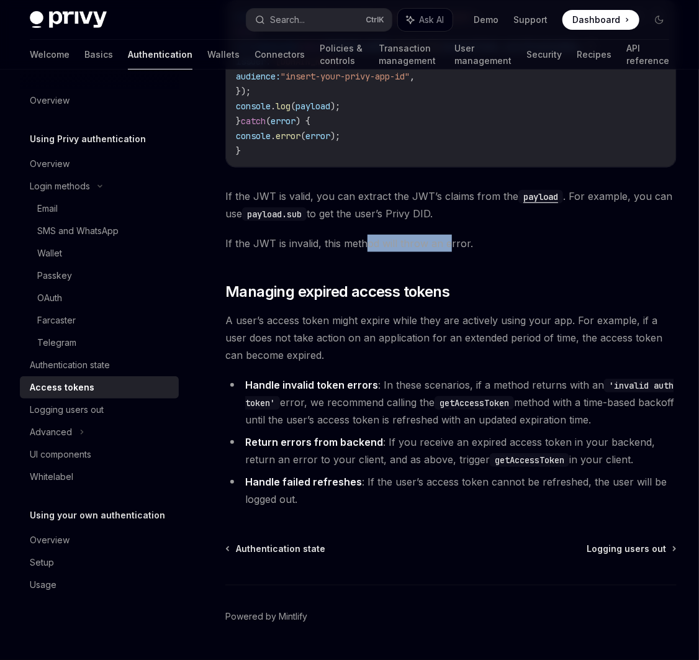
scroll to position [4060, 0]
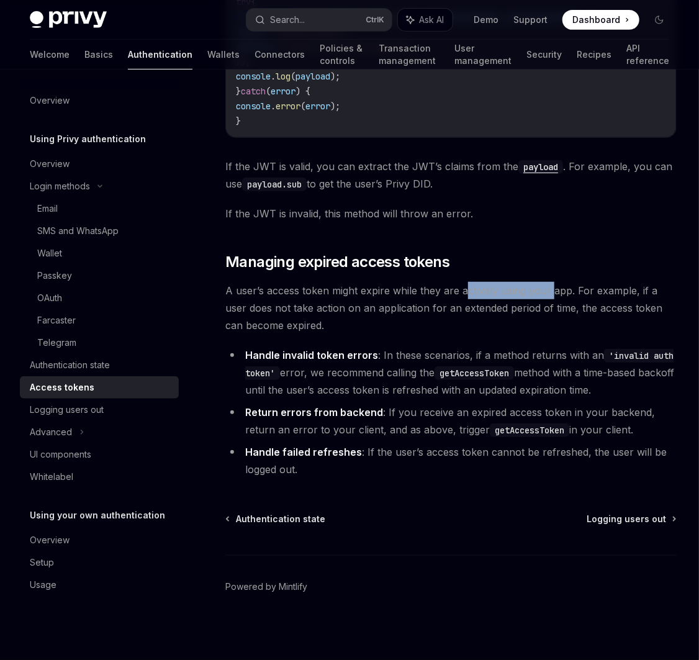
drag, startPoint x: 464, startPoint y: 287, endPoint x: 549, endPoint y: 291, distance: 85.8
click at [549, 291] on span "A user’s access token might expire while they are actively using your app. For …" at bounding box center [450, 308] width 451 height 52
drag, startPoint x: 590, startPoint y: 291, endPoint x: 625, endPoint y: 292, distance: 34.8
click at [625, 292] on span "A user’s access token might expire while they are actively using your app. For …" at bounding box center [450, 308] width 451 height 52
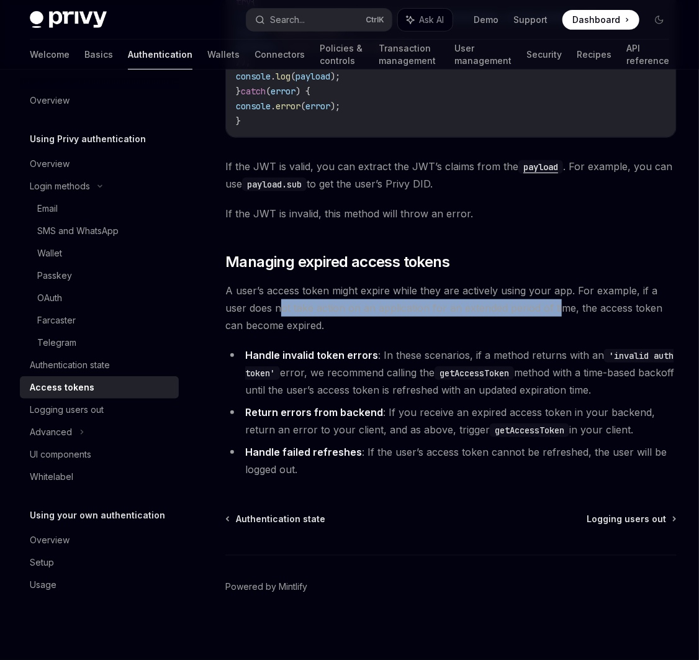
drag, startPoint x: 279, startPoint y: 307, endPoint x: 539, endPoint y: 305, distance: 260.1
click at [538, 305] on span "A user’s access token might expire while they are actively using your app. For …" at bounding box center [450, 308] width 451 height 52
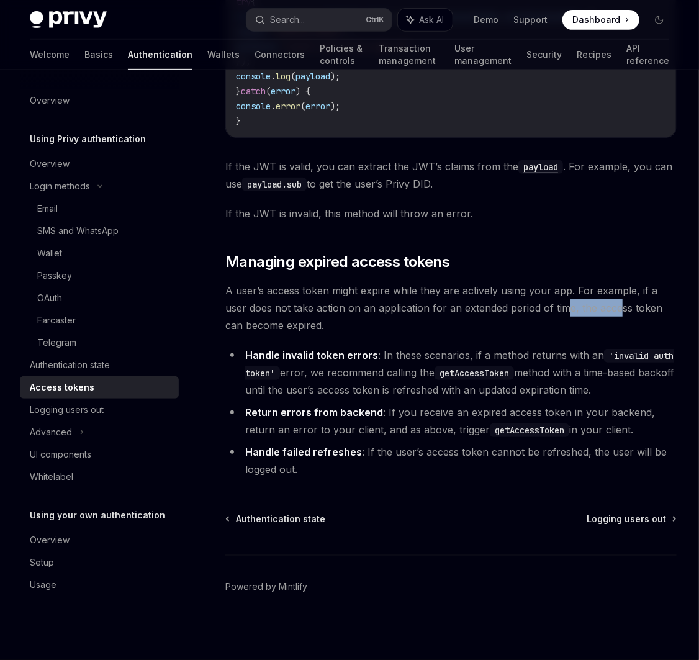
drag, startPoint x: 546, startPoint y: 305, endPoint x: 597, endPoint y: 305, distance: 50.9
click at [597, 305] on span "A user’s access token might expire while they are actively using your app. For …" at bounding box center [450, 308] width 451 height 52
drag, startPoint x: 264, startPoint y: 351, endPoint x: 364, endPoint y: 351, distance: 100.6
click at [364, 351] on strong "Handle invalid token errors" at bounding box center [311, 355] width 133 height 12
drag, startPoint x: 400, startPoint y: 352, endPoint x: 453, endPoint y: 353, distance: 52.8
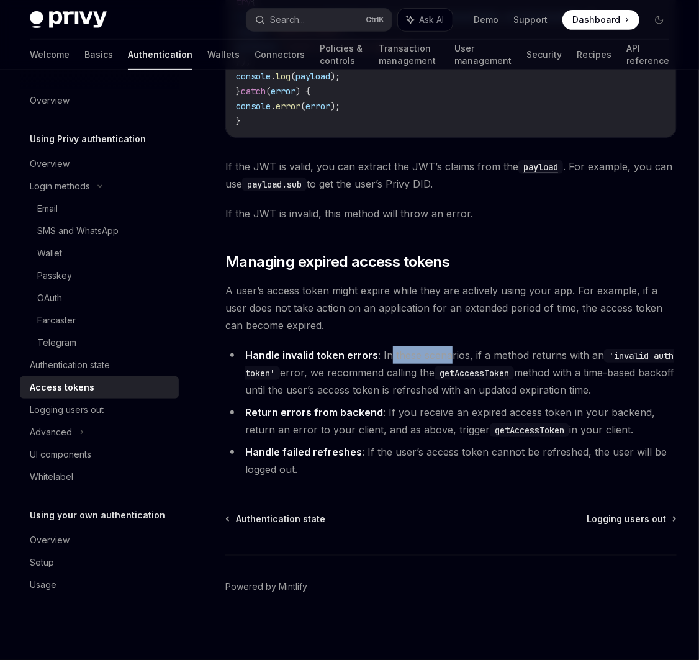
click at [449, 353] on li "Handle invalid token errors : In these scenarios, if a method returns with an '…" at bounding box center [450, 372] width 451 height 52
drag, startPoint x: 501, startPoint y: 353, endPoint x: 590, endPoint y: 353, distance: 89.4
click at [589, 353] on li "Handle invalid token errors : In these scenarios, if a method returns with an '…" at bounding box center [450, 372] width 451 height 52
drag, startPoint x: 335, startPoint y: 369, endPoint x: 408, endPoint y: 369, distance: 73.3
click at [408, 369] on li "Handle invalid token errors : In these scenarios, if a method returns with an '…" at bounding box center [450, 372] width 451 height 52
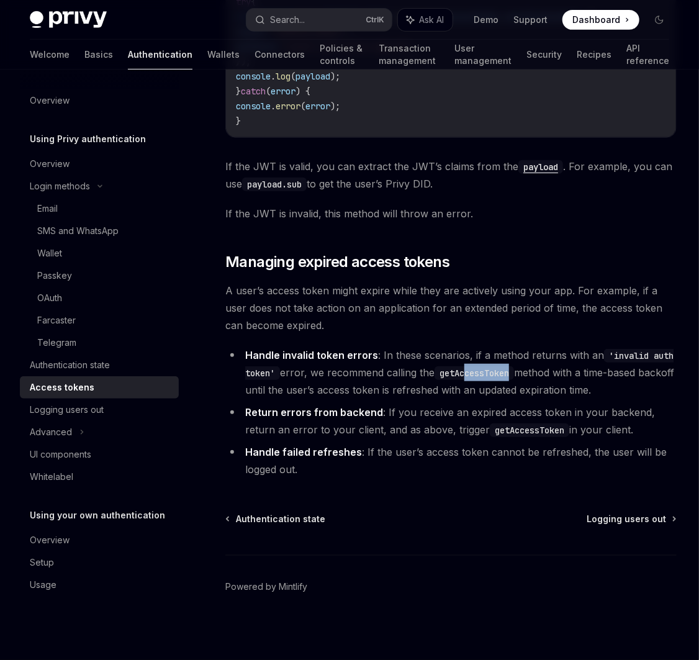
drag, startPoint x: 479, startPoint y: 368, endPoint x: 525, endPoint y: 368, distance: 45.3
click at [523, 368] on li "Handle invalid token errors : In these scenarios, if a method returns with an '…" at bounding box center [450, 372] width 451 height 52
drag, startPoint x: 548, startPoint y: 369, endPoint x: 571, endPoint y: 370, distance: 23.0
click at [571, 370] on li "Handle invalid token errors : In these scenarios, if a method returns with an '…" at bounding box center [450, 372] width 451 height 52
click at [590, 369] on li "Handle invalid token errors : In these scenarios, if a method returns with an '…" at bounding box center [450, 372] width 451 height 52
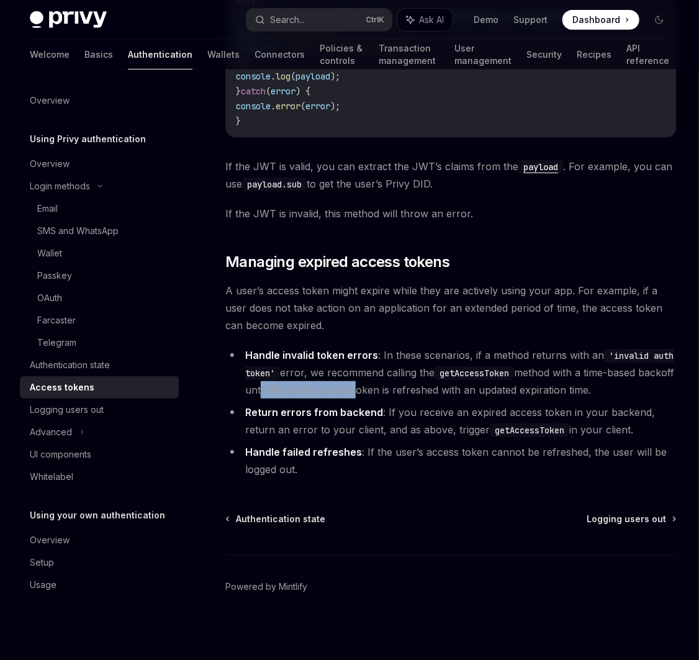
drag
click at [390, 390] on li "Handle invalid token errors : In these scenarios, if a method returns with an '…" at bounding box center [450, 372] width 451 height 52
drag, startPoint x: 533, startPoint y: 387, endPoint x: 600, endPoint y: 389, distance: 67.7
click at [600, 389] on li "Handle invalid token errors : In these scenarios, if a method returns with an '…" at bounding box center [450, 372] width 451 height 52
click at [611, 388] on li "Handle invalid token errors : In these scenarios, if a method returns with an '…" at bounding box center [450, 372] width 451 height 52
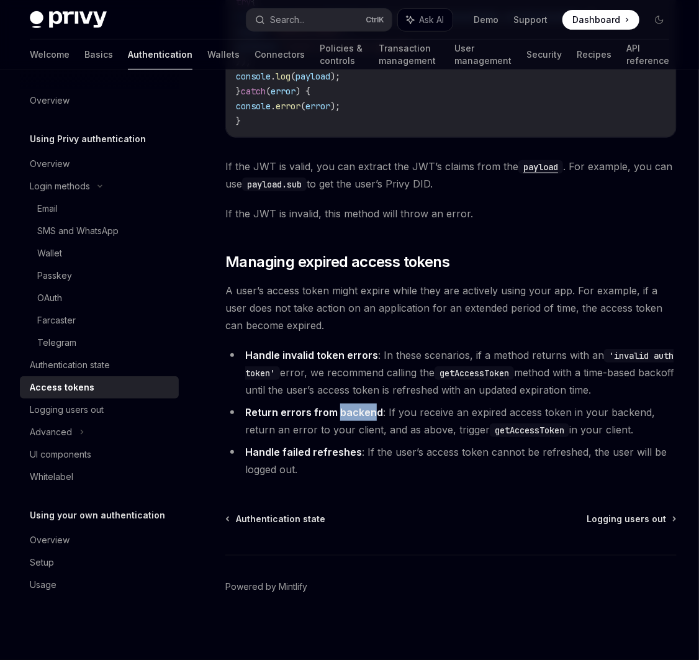
click at [371, 409] on strong "Return errors from backend" at bounding box center [314, 412] width 138 height 12
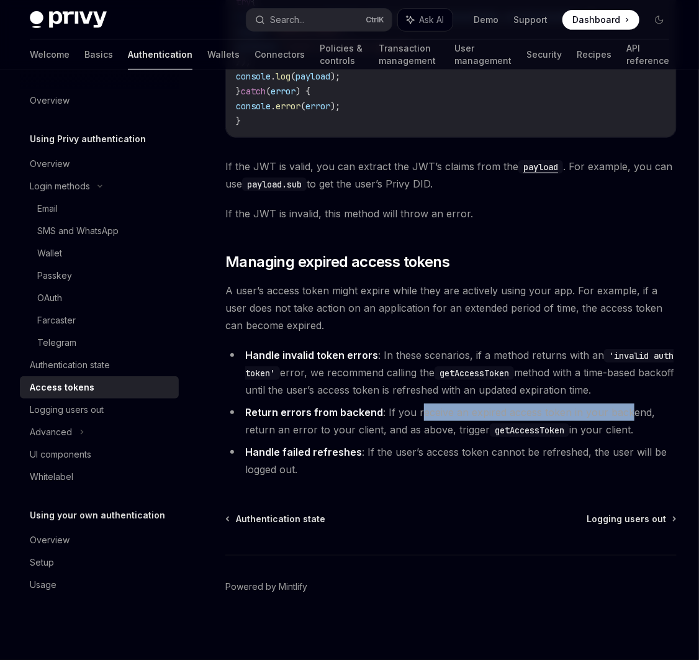
drag, startPoint x: 416, startPoint y: 408, endPoint x: 625, endPoint y: 409, distance: 209.2
click at [625, 409] on li "Return errors from backend : If you receive an expired access token in your bac…" at bounding box center [450, 421] width 451 height 35
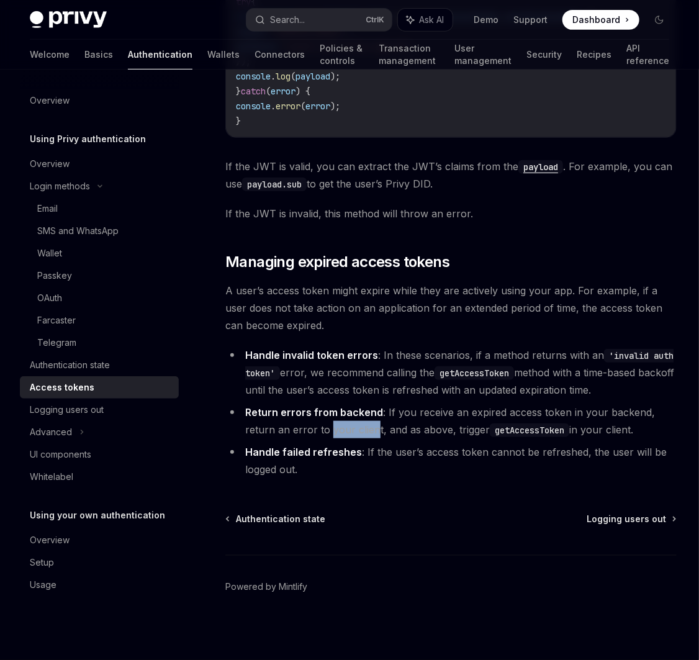
drag, startPoint x: 299, startPoint y: 428, endPoint x: 340, endPoint y: 428, distance: 41.6
click at [340, 428] on li "Return errors from backend : If you receive an expired access token in your bac…" at bounding box center [450, 421] width 451 height 35
click at [410, 425] on li "Return errors from backend : If you receive an expired access token in your bac…" at bounding box center [450, 421] width 451 height 35
click at [437, 424] on li "Return errors from backend : If you receive an expired access token in your bac…" at bounding box center [450, 421] width 451 height 35
click at [508, 424] on code "getAccessToken" at bounding box center [529, 430] width 79 height 14
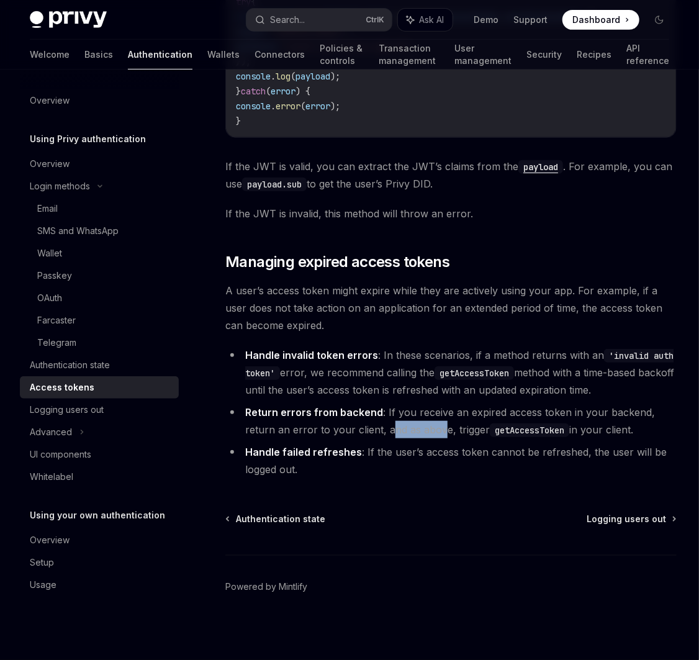
click at [407, 428] on li "Return errors from backend : If you receive an expired access token in your bac…" at bounding box center [450, 421] width 451 height 35
click at [446, 428] on li "Return errors from backend : If you receive an expired access token in your bac…" at bounding box center [450, 421] width 451 height 35
click at [536, 428] on code "getAccessToken" at bounding box center [529, 430] width 79 height 14
click at [610, 428] on li "Return errors from backend : If you receive an expired access token in your bac…" at bounding box center [450, 421] width 451 height 35
click at [353, 447] on strong "Handle failed refreshes" at bounding box center [303, 452] width 117 height 12
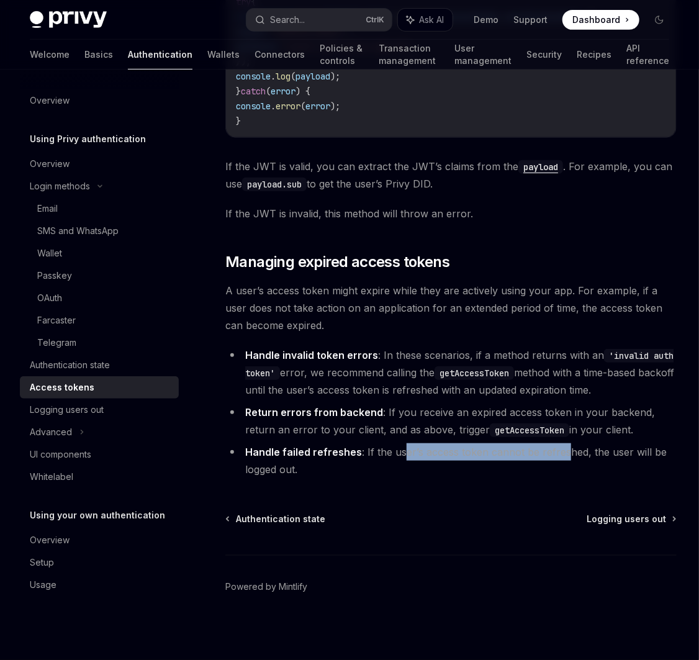
click at [564, 451] on li "Handle failed refreshes : If the user’s access token cannot be refreshed, the u…" at bounding box center [450, 460] width 451 height 35
click at [639, 451] on li "Handle failed refreshes : If the user’s access token cannot be refreshed, the u…" at bounding box center [450, 460] width 451 height 35
